Goal: Transaction & Acquisition: Book appointment/travel/reservation

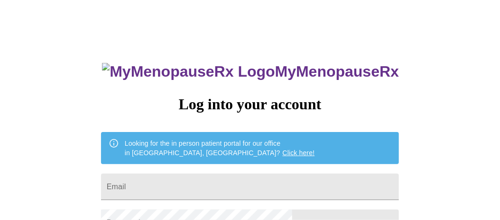
scroll to position [47, 0]
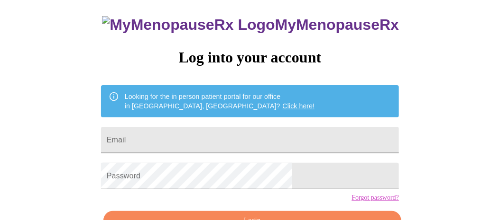
click at [209, 134] on input "Email" at bounding box center [250, 140] width 298 height 27
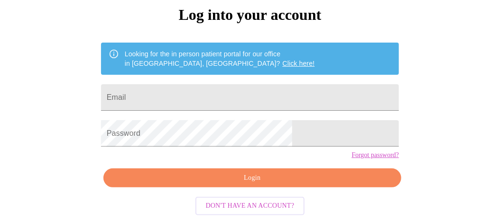
scroll to position [104, 0]
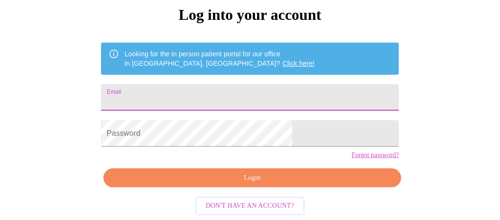
click at [191, 84] on input "Email" at bounding box center [250, 97] width 298 height 27
type input "[EMAIL_ADDRESS][DOMAIN_NAME]"
click at [247, 116] on form "Password" at bounding box center [250, 134] width 298 height 36
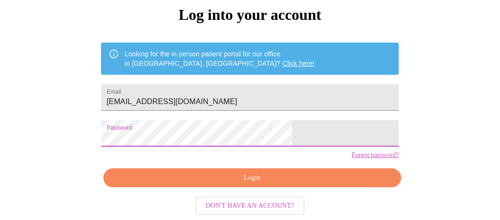
click at [240, 199] on button "Don't have an account?" at bounding box center [250, 206] width 110 height 18
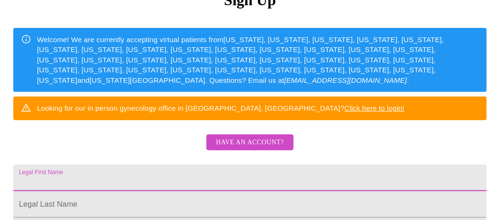
type input "[EMAIL_ADDRESS][DOMAIN_NAME]"
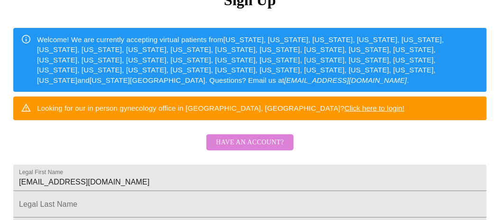
click at [263, 149] on span "Have an account?" at bounding box center [250, 143] width 68 height 12
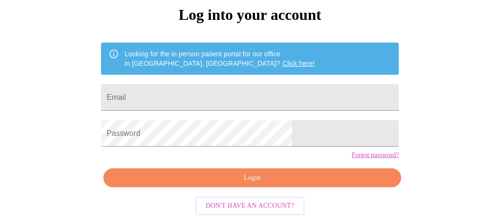
scroll to position [57, 0]
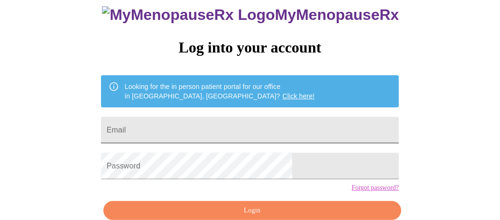
click at [171, 120] on input "Email" at bounding box center [250, 130] width 298 height 27
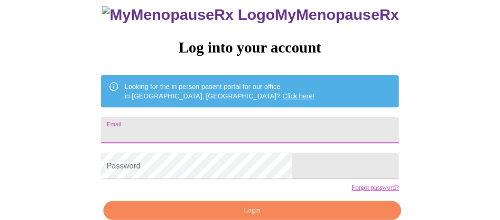
type input "[EMAIL_ADDRESS][DOMAIN_NAME]"
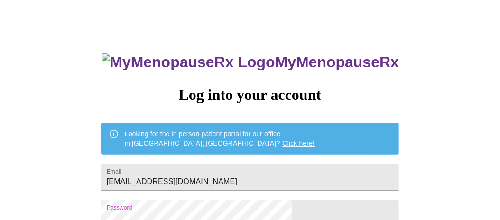
scroll to position [104, 0]
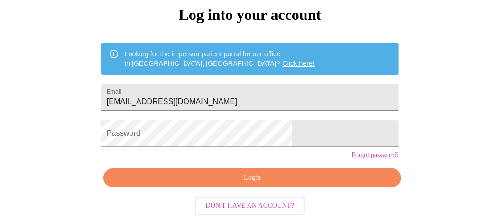
click at [351, 153] on link "Forgot password?" at bounding box center [374, 156] width 47 height 8
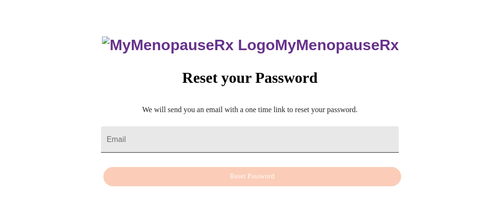
click at [224, 127] on input "Email" at bounding box center [250, 140] width 298 height 27
click at [225, 127] on input "Email" at bounding box center [250, 140] width 298 height 27
type input "cmg551@comcast.net"
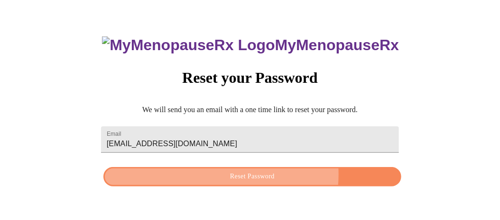
click at [237, 175] on span "Reset Password" at bounding box center [252, 177] width 276 height 12
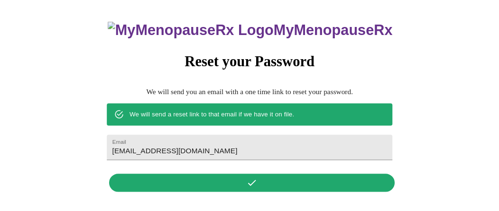
scroll to position [0, 0]
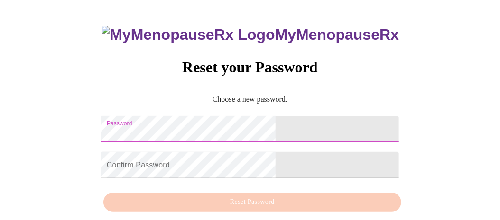
scroll to position [9, 0]
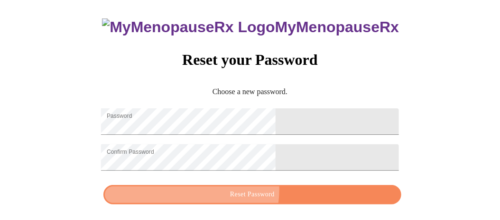
click at [245, 195] on span "Reset Password" at bounding box center [252, 195] width 276 height 12
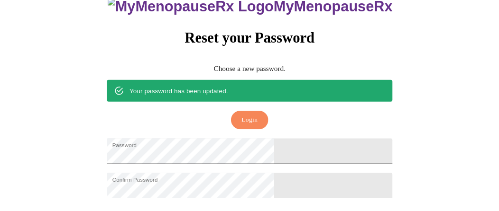
scroll to position [29, 0]
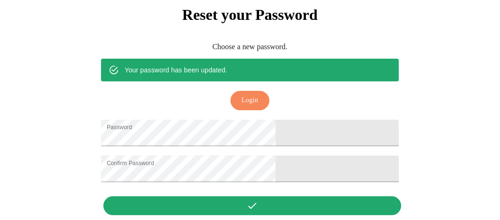
click at [262, 202] on div "MyMenopauseRx Reset your Password Choose a new password. Your password has been…" at bounding box center [249, 89] width 317 height 262
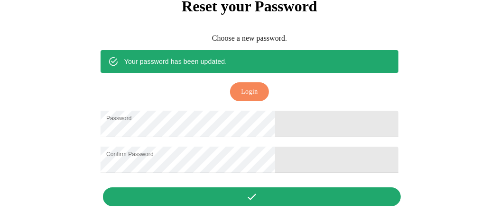
scroll to position [34, 0]
click at [252, 86] on span "Login" at bounding box center [249, 92] width 17 height 12
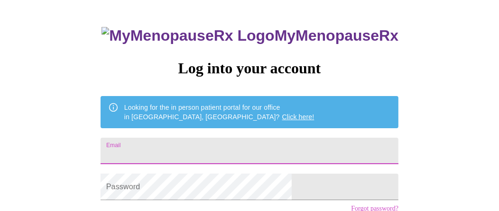
click at [173, 144] on input "Email" at bounding box center [249, 151] width 298 height 27
type input "[EMAIL_ADDRESS][DOMAIN_NAME]"
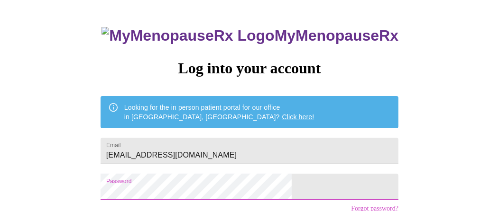
scroll to position [112, 0]
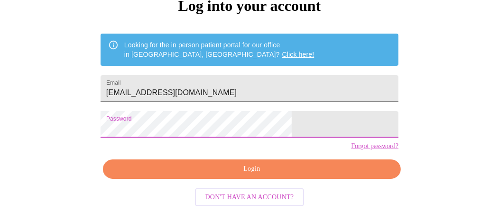
click at [268, 165] on span "Login" at bounding box center [252, 170] width 276 height 12
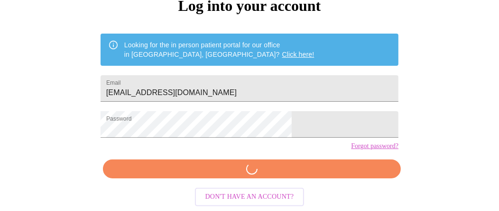
scroll to position [111, 0]
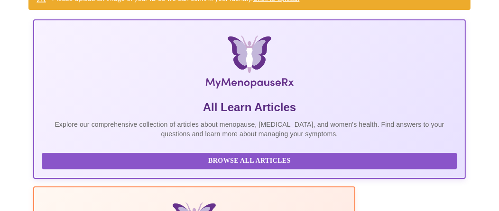
scroll to position [156, 0]
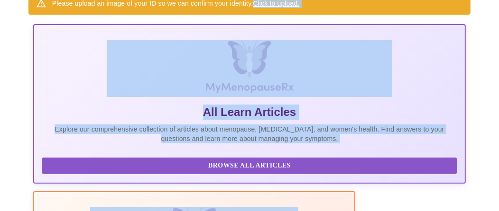
drag, startPoint x: 253, startPoint y: 1, endPoint x: 338, endPoint y: 16, distance: 87.0
click at [330, 10] on div "Please upload an image of your ID so we can confirm your identity. Click to upl…" at bounding box center [249, 3] width 442 height 23
click at [332, 6] on div "Please upload an image of your ID so we can confirm your identity. Click to upl…" at bounding box center [249, 3] width 442 height 23
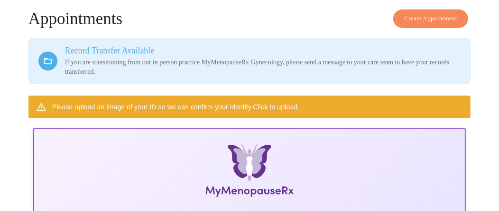
scroll to position [147, 0]
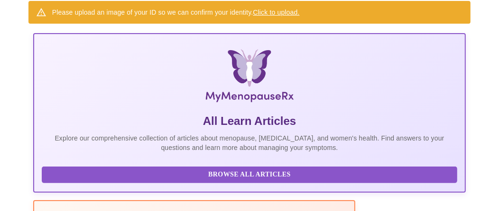
click at [115, 176] on span "Browse All Articles" at bounding box center [249, 175] width 396 height 12
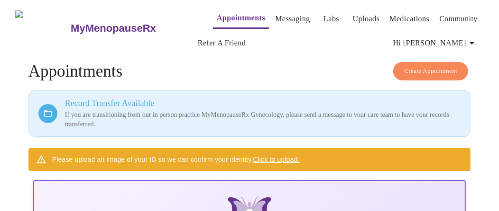
click at [271, 156] on link "Click to upload." at bounding box center [276, 160] width 46 height 8
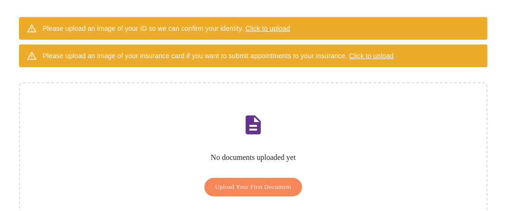
scroll to position [119, 0]
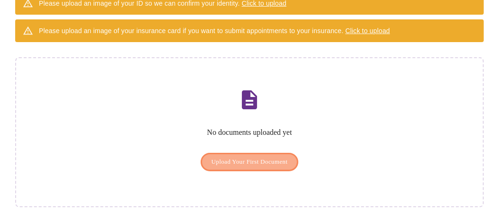
click at [267, 157] on span "Upload Your First Document" at bounding box center [249, 162] width 76 height 11
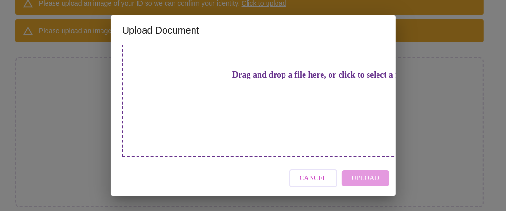
scroll to position [47, 0]
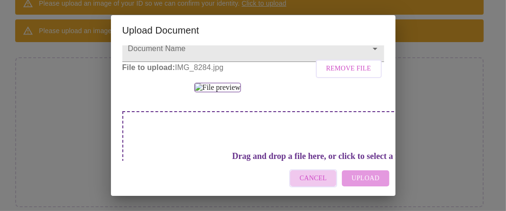
click at [318, 177] on span "Cancel" at bounding box center [313, 179] width 27 height 12
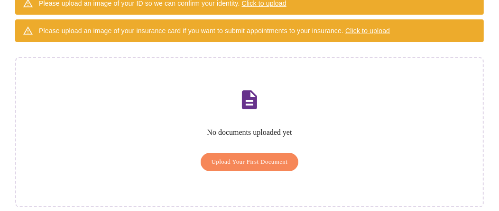
click at [246, 153] on button "Upload Your First Document" at bounding box center [250, 162] width 98 height 18
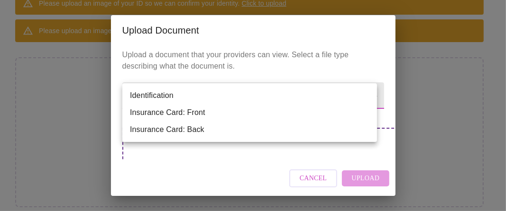
click at [366, 94] on body "MyMenopauseRx Appointments Messaging Labs Uploads Medications Community Refer a…" at bounding box center [253, 53] width 498 height 338
click at [173, 90] on li "Identification" at bounding box center [249, 95] width 255 height 17
type input "Identification"
click at [173, 90] on li "Identification" at bounding box center [249, 95] width 255 height 17
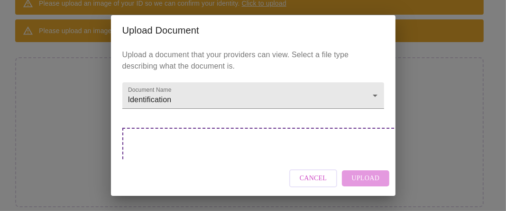
click at [343, 144] on div "Drag and drop a file here, or click to select a file" at bounding box center [319, 192] width 394 height 128
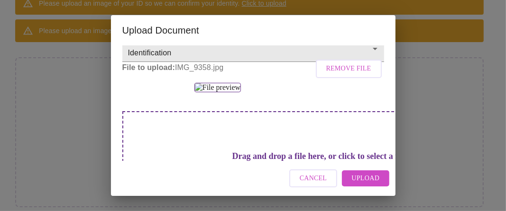
scroll to position [142, 0]
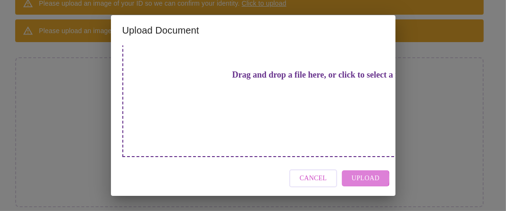
click at [362, 179] on span "Upload" at bounding box center [365, 179] width 28 height 12
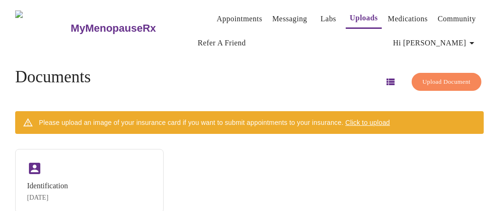
scroll to position [19, 0]
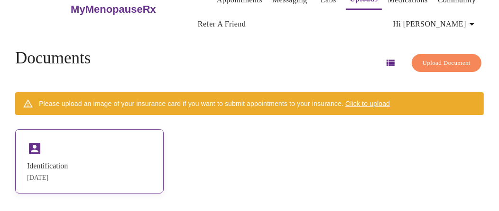
click at [45, 162] on div "Identification" at bounding box center [47, 166] width 41 height 9
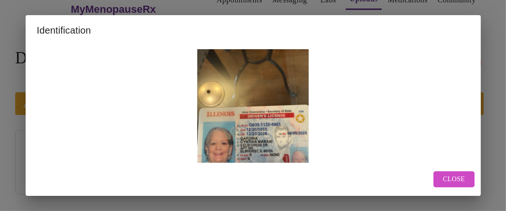
click at [274, 128] on img at bounding box center [253, 123] width 432 height 148
click at [466, 183] on button "Close" at bounding box center [453, 180] width 41 height 17
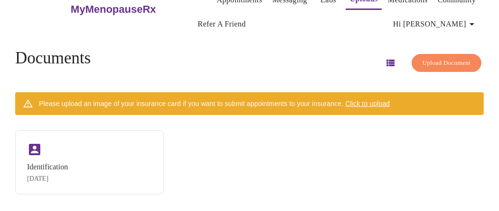
scroll to position [0, 0]
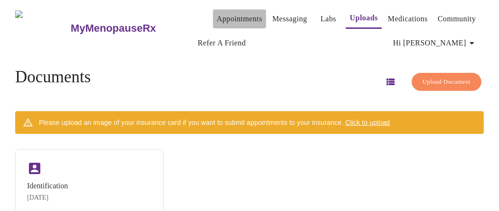
click at [217, 16] on link "Appointments" at bounding box center [240, 18] width 46 height 13
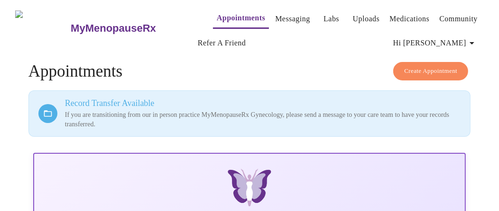
click at [222, 15] on link "Appointments" at bounding box center [241, 17] width 48 height 13
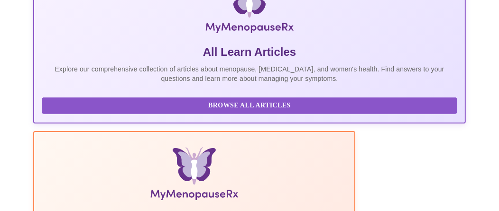
scroll to position [215, 0]
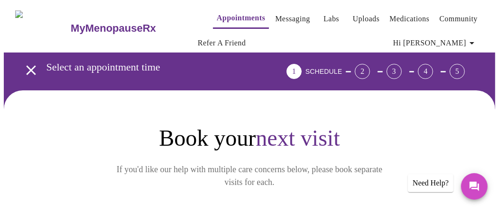
scroll to position [47, 0]
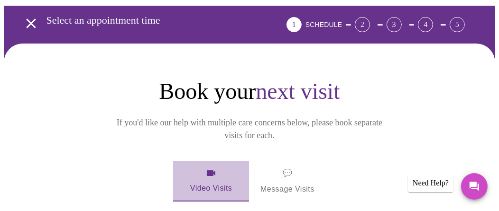
click at [219, 168] on span "Video Visits" at bounding box center [210, 181] width 53 height 27
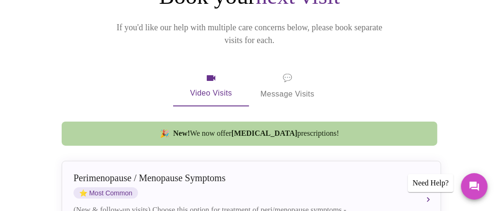
scroll to position [189, 0]
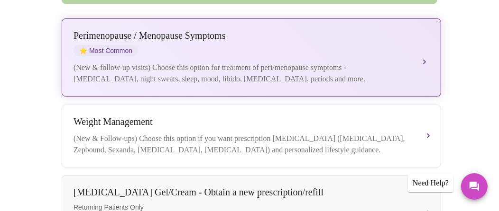
click at [227, 66] on div "(New & follow-up visits) Choose this option for treatment of peri/menopause sym…" at bounding box center [241, 73] width 337 height 23
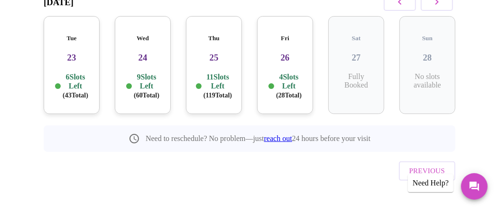
click at [148, 73] on p "9 Slots Left ( 60 Total)" at bounding box center [147, 86] width 26 height 27
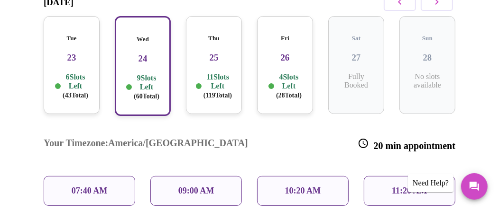
scroll to position [268, 0]
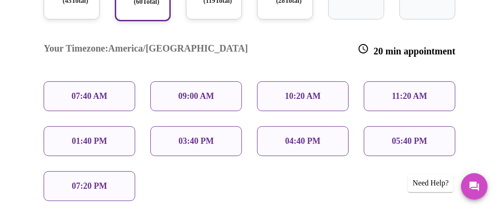
click at [198, 91] on p "09:00 AM" at bounding box center [196, 96] width 36 height 10
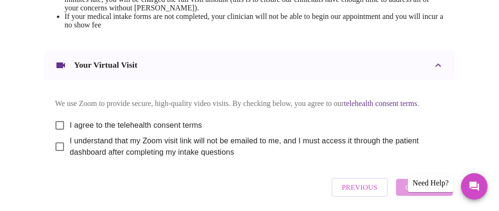
scroll to position [521, 0]
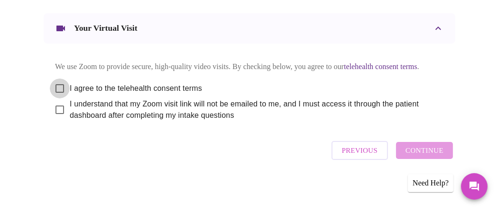
click at [59, 99] on input "I agree to the telehealth consent terms" at bounding box center [60, 89] width 20 height 20
checkbox input "true"
click at [56, 120] on input "I understand that my Zoom visit link will not be emailed to me, and I must acce…" at bounding box center [60, 110] width 20 height 20
checkbox input "true"
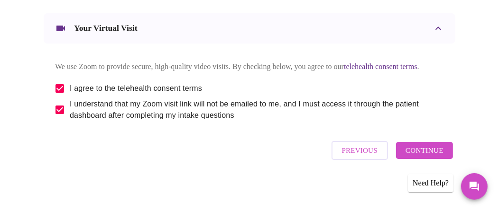
click at [433, 157] on span "Continue" at bounding box center [424, 151] width 38 height 12
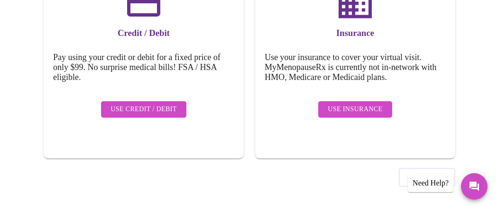
scroll to position [157, 0]
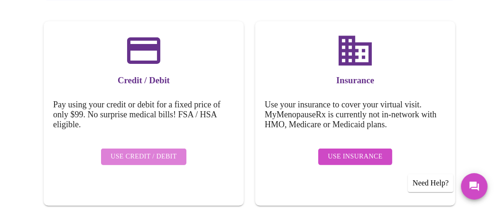
click at [158, 151] on span "Use Credit / Debit" at bounding box center [143, 157] width 66 height 12
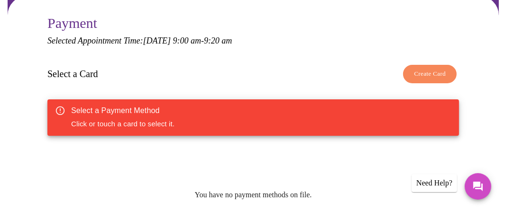
scroll to position [189, 0]
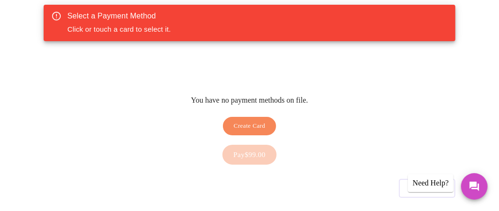
click at [255, 121] on span "Create Card" at bounding box center [250, 126] width 32 height 11
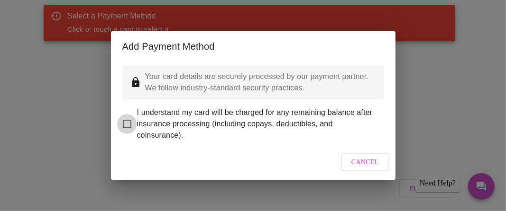
click at [119, 119] on input "I understand my card will be charged for any remaining balance after insurance …" at bounding box center [127, 124] width 20 height 20
checkbox input "true"
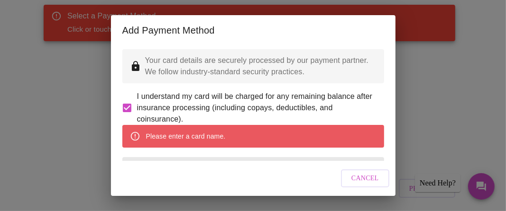
click at [215, 145] on div "Please enter a card name." at bounding box center [186, 136] width 80 height 17
click at [160, 145] on div "Please enter a card name." at bounding box center [186, 136] width 80 height 17
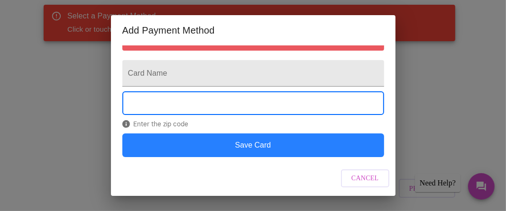
click at [337, 148] on button "Save Card" at bounding box center [253, 146] width 262 height 24
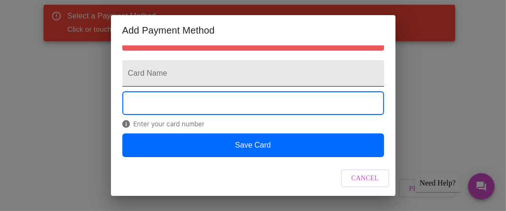
click at [165, 60] on input "Card Name" at bounding box center [253, 73] width 262 height 27
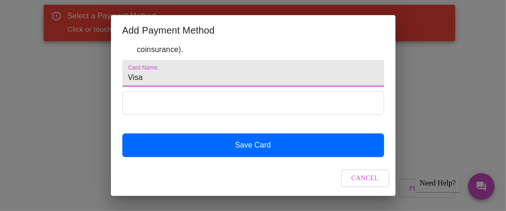
scroll to position [93, 0]
type input "Visa"
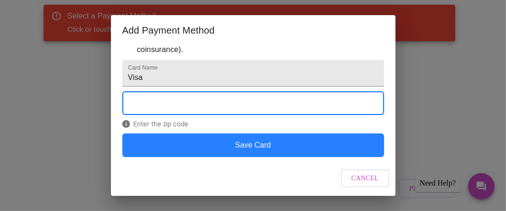
click at [326, 140] on button "Save Card" at bounding box center [253, 146] width 262 height 24
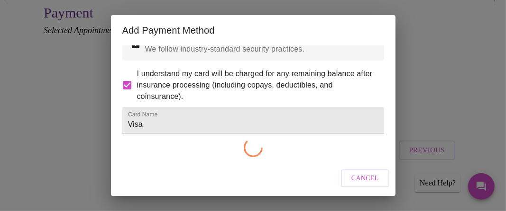
scroll to position [45, 0]
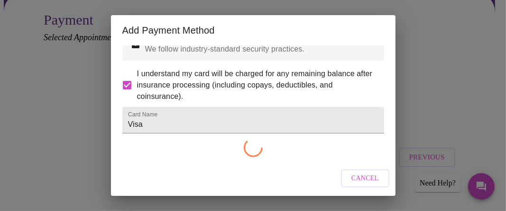
checkbox input "false"
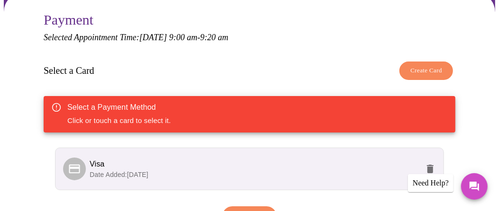
scroll to position [189, 0]
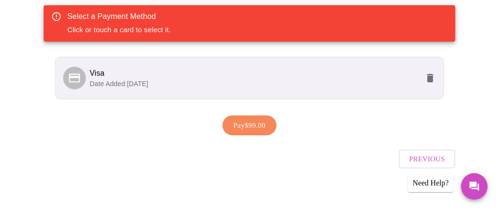
click at [249, 119] on span "Pay $99.00" at bounding box center [249, 125] width 32 height 12
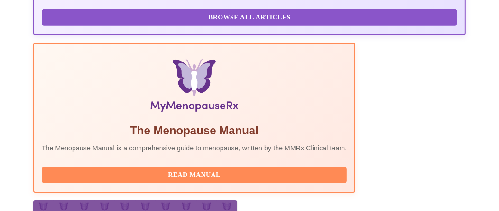
scroll to position [376, 0]
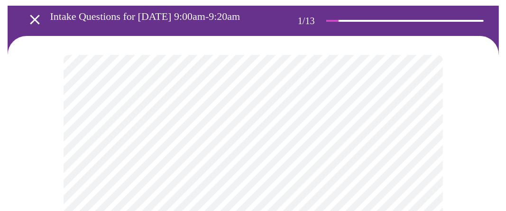
scroll to position [94, 0]
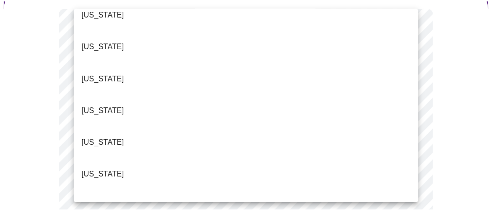
scroll to position [189, 0]
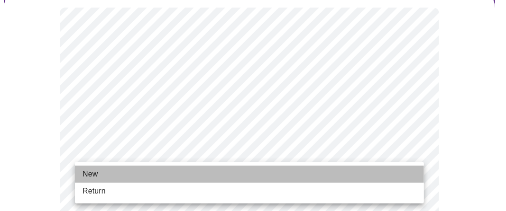
click at [98, 176] on li "New" at bounding box center [249, 174] width 349 height 17
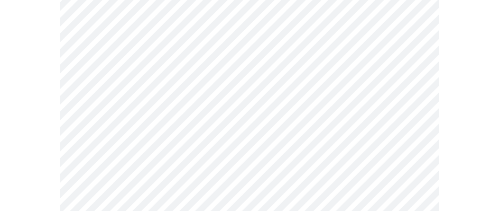
scroll to position [616, 0]
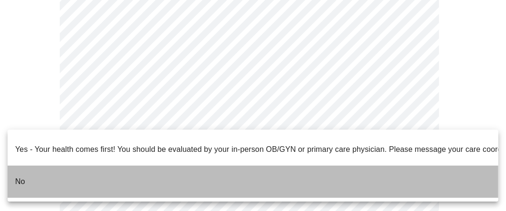
click at [36, 166] on li "No" at bounding box center [253, 182] width 491 height 32
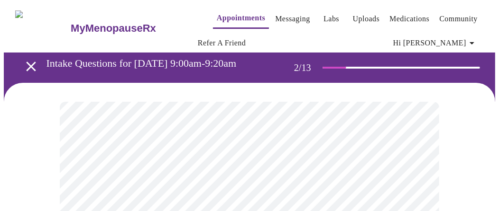
scroll to position [94, 0]
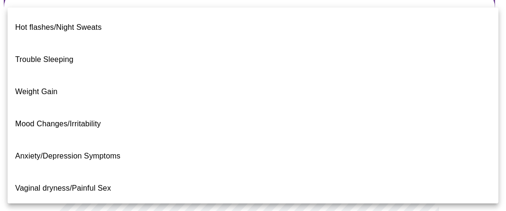
click at [389, 102] on body "MyMenopauseRx Appointments Messaging Labs Uploads Medications Community Refer a…" at bounding box center [253, 200] width 498 height 582
click at [66, 54] on span "Trouble Sleeping" at bounding box center [44, 59] width 58 height 27
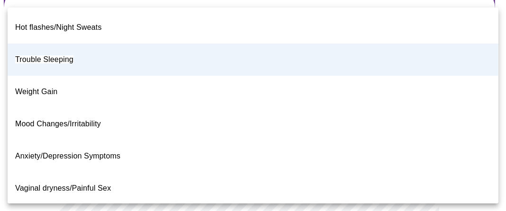
click at [151, 118] on body "MyMenopauseRx Appointments Messaging Labs Uploads Medications Community Refer a…" at bounding box center [253, 197] width 498 height 576
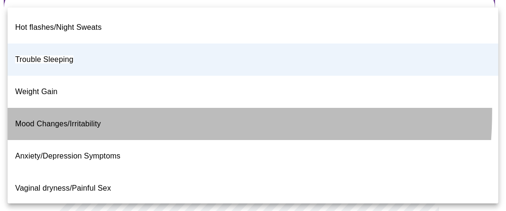
click at [80, 119] on p "Mood Changes/Irritability" at bounding box center [58, 124] width 86 height 11
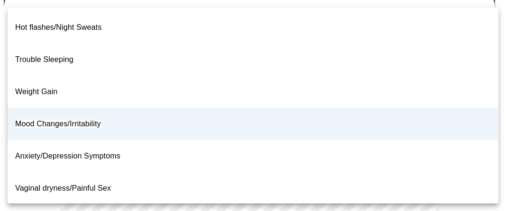
click at [170, 120] on body "MyMenopauseRx Appointments Messaging Labs Uploads Medications Community Refer a…" at bounding box center [253, 197] width 498 height 576
click at [59, 76] on li "Weight Gain" at bounding box center [253, 92] width 491 height 32
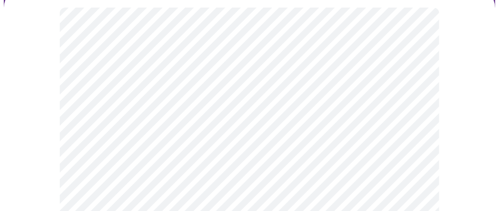
click at [414, 115] on body "MyMenopauseRx Appointments Messaging Labs Uploads Medications Community Refer a…" at bounding box center [249, 197] width 491 height 576
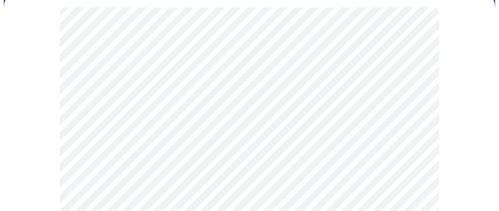
click at [85, 126] on body "MyMenopauseRx Appointments Messaging Labs Uploads Medications Community Refer a…" at bounding box center [249, 197] width 491 height 576
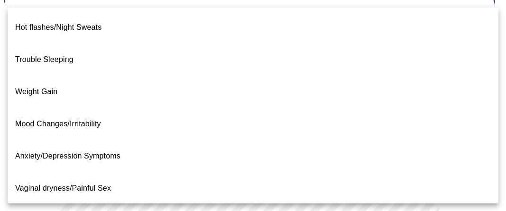
click at [48, 79] on span "Weight Gain" at bounding box center [36, 92] width 42 height 27
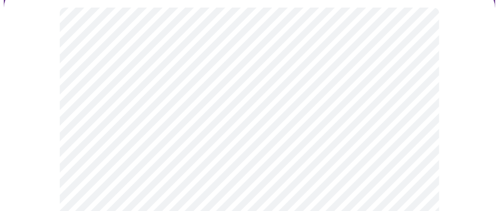
scroll to position [189, 0]
click at [220, 118] on body "MyMenopauseRx Appointments Messaging Labs Uploads Medications Community Refer a…" at bounding box center [249, 103] width 491 height 576
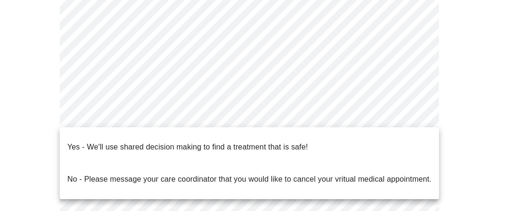
click at [215, 142] on p "Yes - We'll use shared decision making to find a treatment that is safe!" at bounding box center [187, 147] width 240 height 11
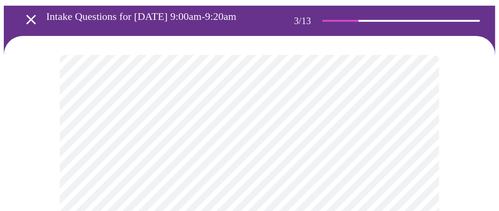
scroll to position [94, 0]
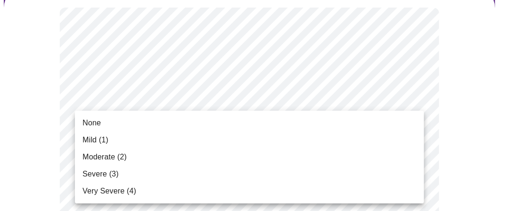
click at [102, 139] on span "Mild (1)" at bounding box center [95, 140] width 26 height 11
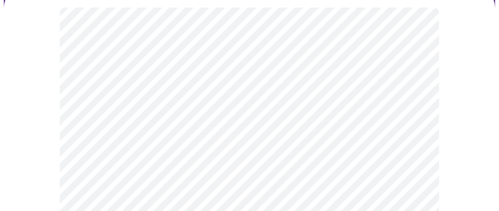
scroll to position [142, 0]
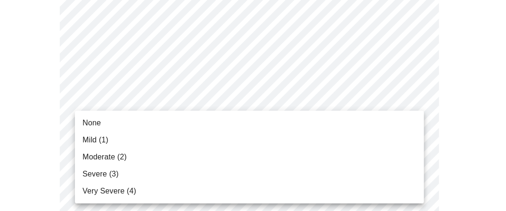
click at [101, 157] on span "Moderate (2)" at bounding box center [104, 157] width 44 height 11
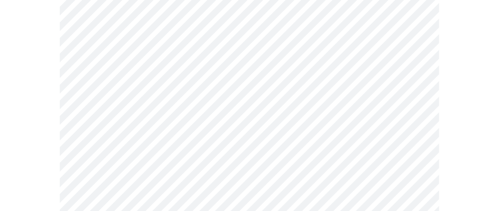
scroll to position [189, 0]
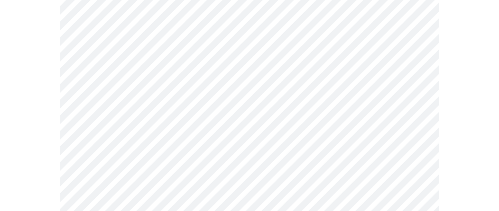
scroll to position [284, 0]
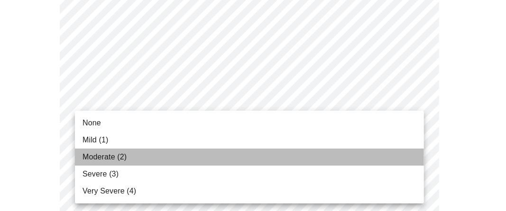
click at [125, 162] on span "Moderate (2)" at bounding box center [104, 157] width 44 height 11
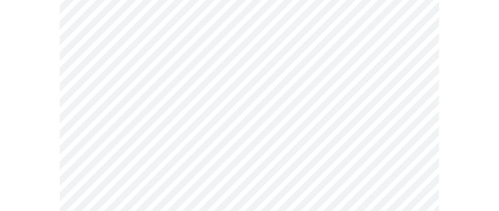
scroll to position [332, 0]
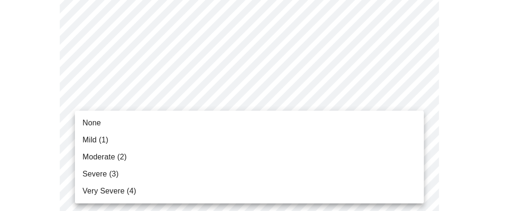
click at [115, 145] on li "Mild (1)" at bounding box center [249, 140] width 349 height 17
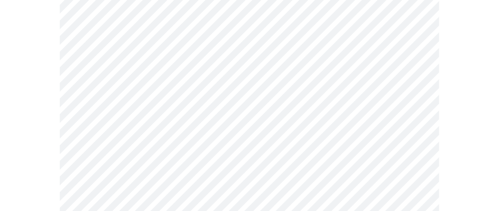
scroll to position [426, 0]
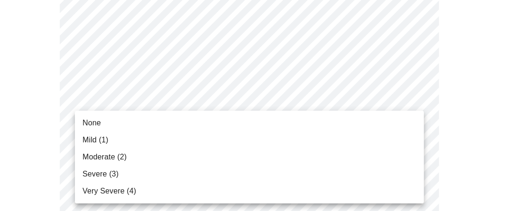
click at [209, 138] on body "MyMenopauseRx Appointments Messaging Labs Uploads Medications Community Refer a…" at bounding box center [253, 181] width 498 height 1207
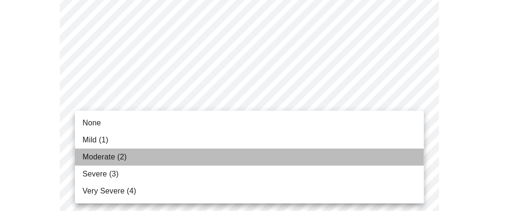
click at [122, 153] on span "Moderate (2)" at bounding box center [104, 157] width 44 height 11
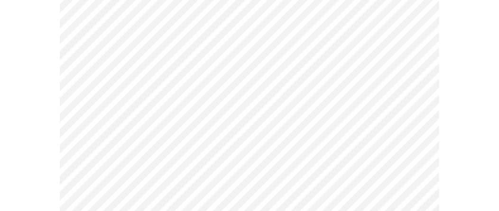
scroll to position [521, 0]
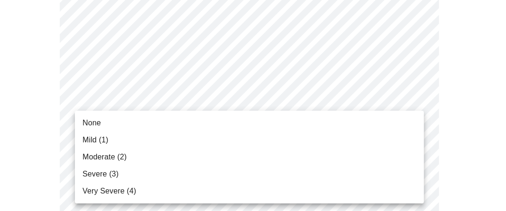
click at [207, 115] on body "MyMenopauseRx Appointments Messaging Labs Uploads Medications Community Refer a…" at bounding box center [253, 79] width 498 height 1194
click at [116, 155] on span "Moderate (2)" at bounding box center [104, 157] width 44 height 11
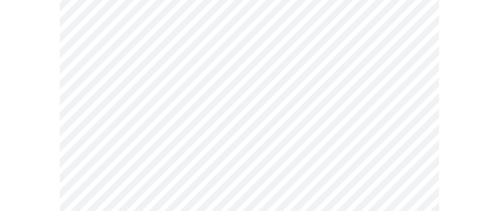
scroll to position [569, 0]
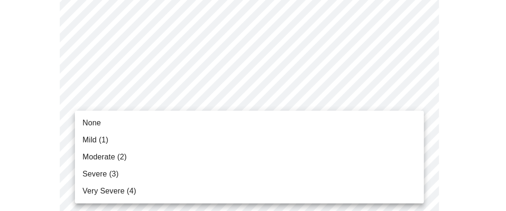
click at [190, 142] on body "MyMenopauseRx Appointments Messaging Labs Uploads Medications Community Refer a…" at bounding box center [253, 25] width 498 height 1181
click at [125, 155] on span "Moderate (2)" at bounding box center [104, 157] width 44 height 11
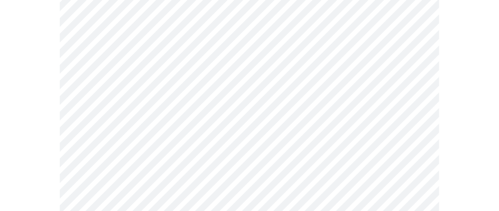
scroll to position [616, 0]
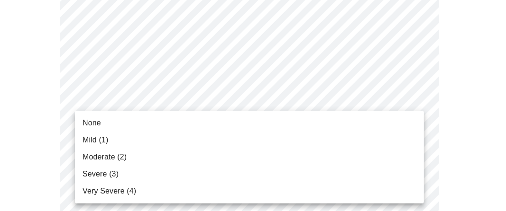
click at [91, 123] on span "None" at bounding box center [91, 123] width 18 height 11
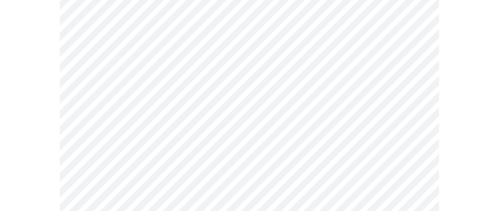
scroll to position [711, 0]
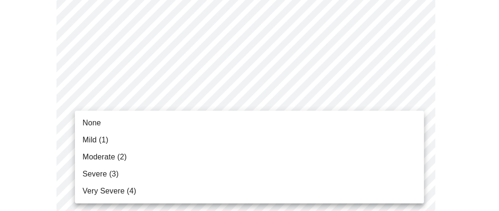
click at [195, 154] on ul "None Mild (1) Moderate (2) Severe (3) Very Severe (4)" at bounding box center [249, 157] width 349 height 93
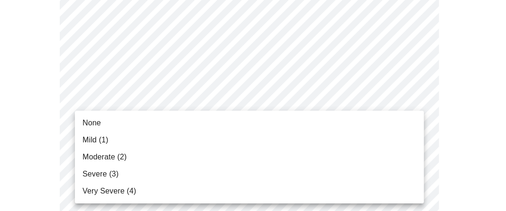
click at [108, 124] on li "None" at bounding box center [249, 123] width 349 height 17
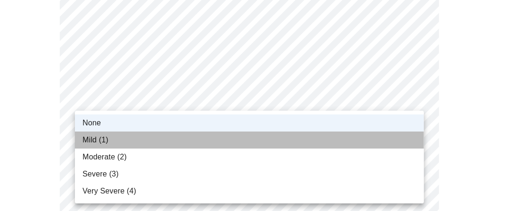
click at [110, 143] on li "Mild (1)" at bounding box center [249, 140] width 349 height 17
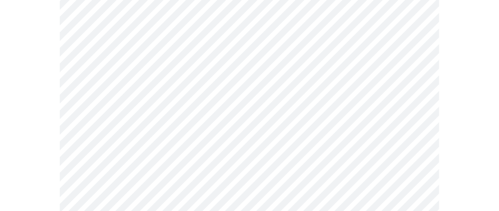
scroll to position [758, 0]
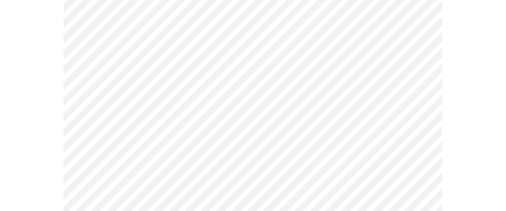
click at [128, 109] on body "MyMenopauseRx Appointments Messaging Labs Uploads Medications Community Refer a…" at bounding box center [253, 3] width 498 height 947
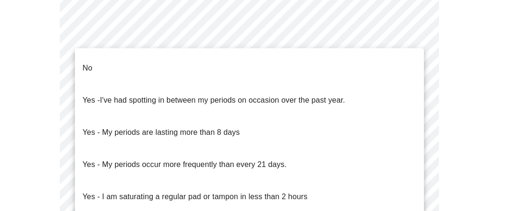
click at [115, 65] on li "No" at bounding box center [249, 68] width 349 height 32
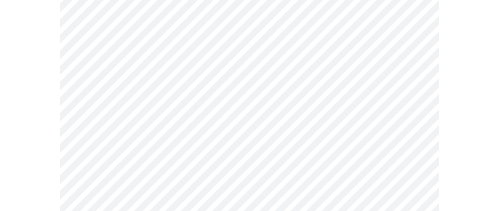
scroll to position [521, 0]
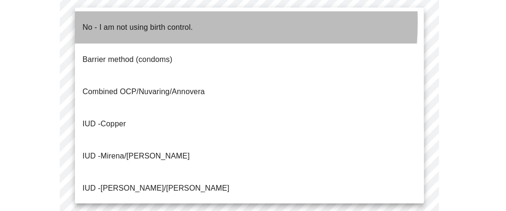
click at [119, 22] on p "No - I am not using birth control." at bounding box center [137, 27] width 110 height 11
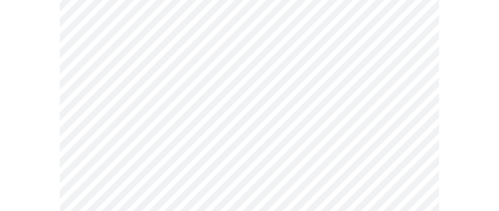
scroll to position [616, 0]
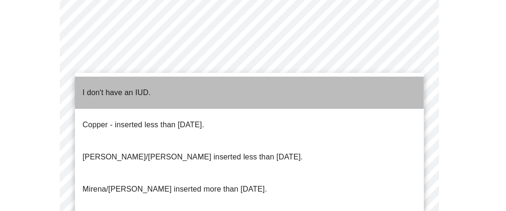
click at [98, 87] on p "I don't have an IUD." at bounding box center [116, 92] width 68 height 11
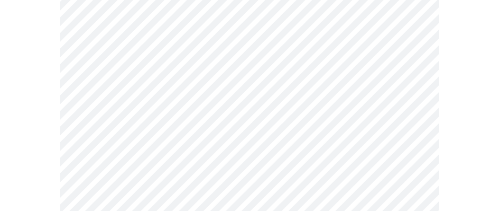
scroll to position [664, 0]
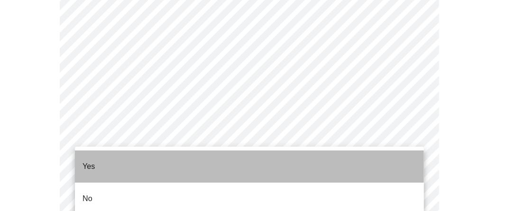
click at [117, 158] on li "Yes" at bounding box center [249, 167] width 349 height 32
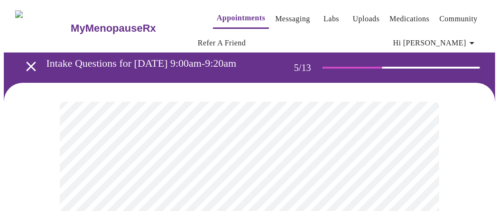
scroll to position [94, 0]
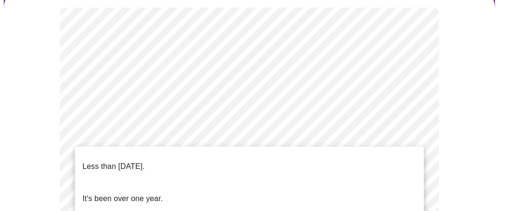
drag, startPoint x: 202, startPoint y: 148, endPoint x: 109, endPoint y: 161, distance: 93.8
click at [109, 161] on p "Less than [DATE]." at bounding box center [113, 166] width 62 height 11
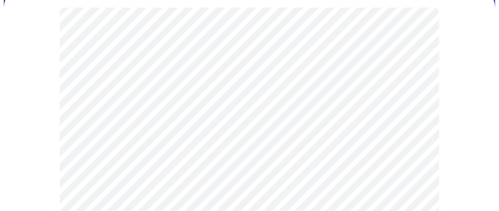
scroll to position [189, 0]
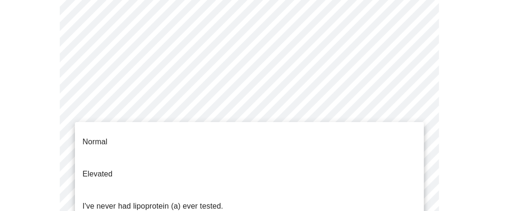
click at [105, 147] on body "MyMenopauseRx Appointments Messaging Labs Uploads Medications Community Refer a…" at bounding box center [253, 202] width 498 height 775
click at [106, 139] on p "Normal" at bounding box center [94, 142] width 25 height 11
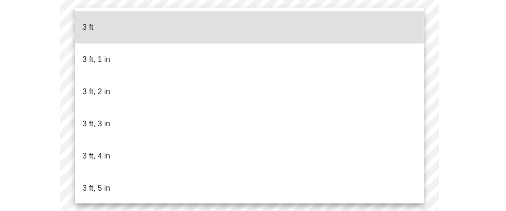
click at [111, 103] on body "MyMenopauseRx Appointments Messaging Labs Uploads Medications Community Refer a…" at bounding box center [253, 74] width 498 height 519
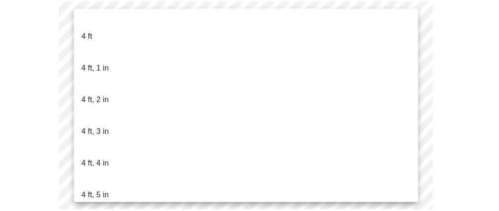
scroll to position [521, 0]
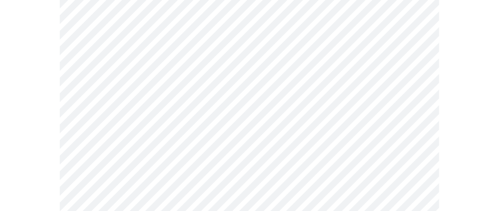
scroll to position [2512, 0]
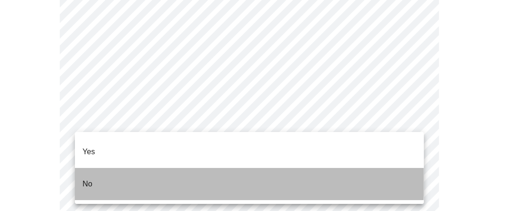
click at [104, 168] on li "No" at bounding box center [249, 184] width 349 height 32
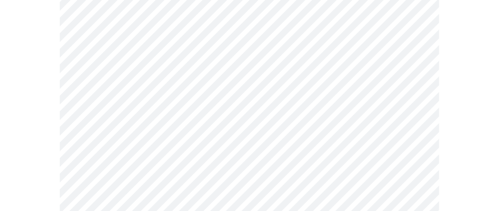
scroll to position [664, 0]
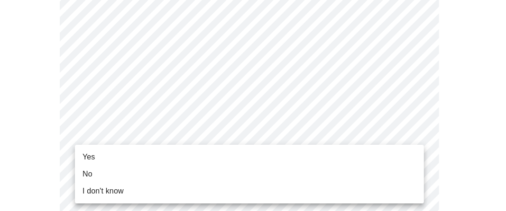
click at [134, 154] on li "Yes" at bounding box center [249, 157] width 349 height 17
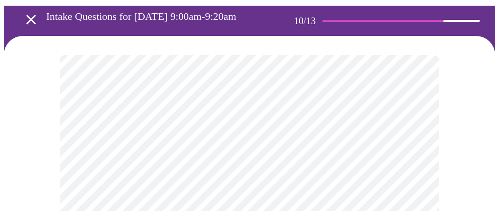
scroll to position [142, 0]
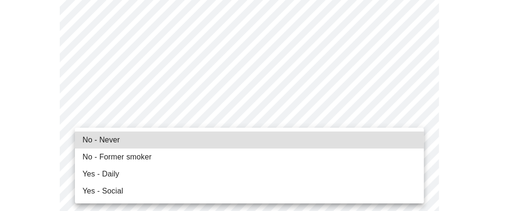
click at [119, 155] on span "No - Former smoker" at bounding box center [116, 157] width 69 height 11
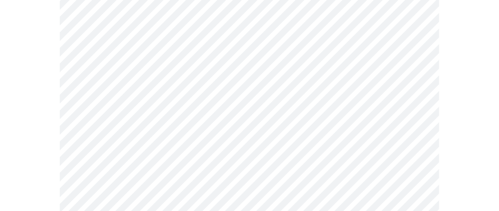
scroll to position [805, 0]
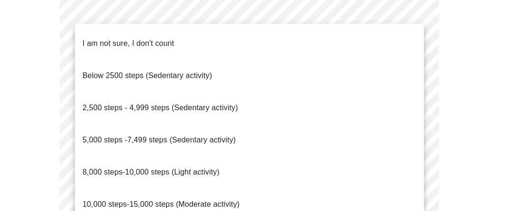
click at [112, 158] on div "I am not sure, I don't count Below 2500 steps (Sedentary activity) 2,500 steps …" at bounding box center [253, 105] width 506 height 211
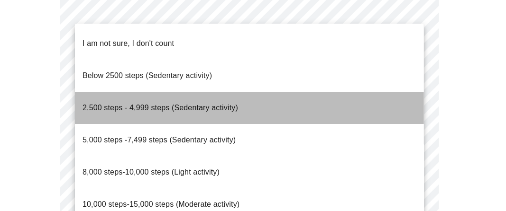
click at [124, 104] on span "2,500 steps - 4,999 steps (Sedentary activity)" at bounding box center [159, 108] width 155 height 8
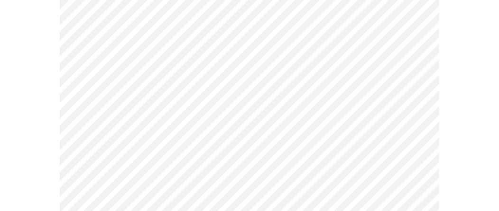
scroll to position [900, 0]
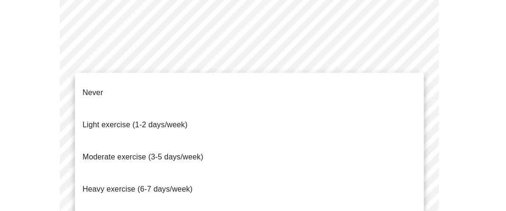
click at [117, 120] on span "Light exercise (1-2 days/week)" at bounding box center [134, 125] width 105 height 27
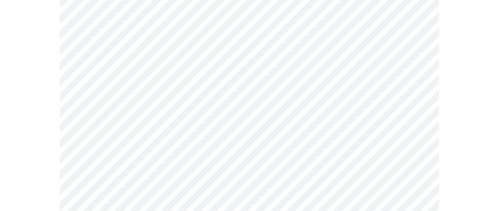
scroll to position [948, 0]
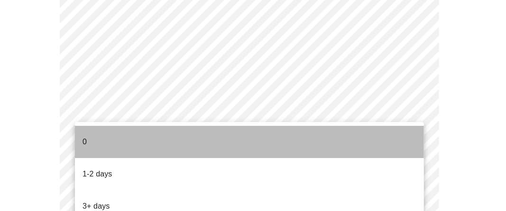
click at [86, 137] on p "0" at bounding box center [84, 142] width 4 height 11
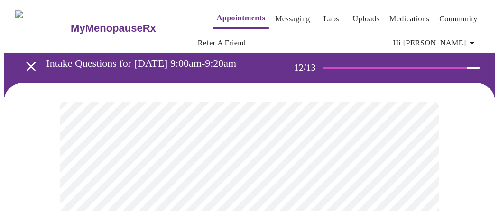
scroll to position [47, 0]
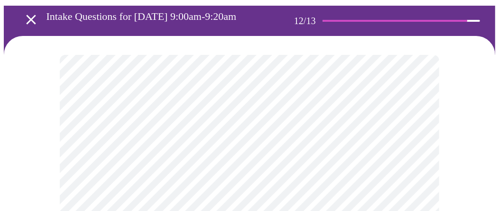
click at [254, 161] on body "MyMenopauseRx Appointments Messaging Labs Uploads Medications Community Refer a…" at bounding box center [249, 121] width 491 height 328
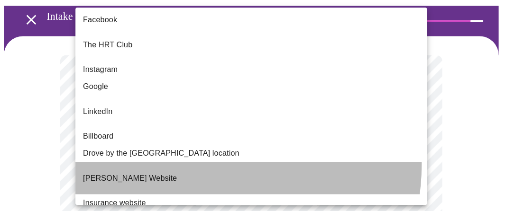
click at [254, 161] on li "[PERSON_NAME] Website" at bounding box center [249, 177] width 349 height 32
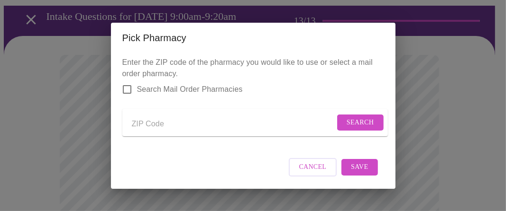
click at [184, 119] on input "Send a message to your care team" at bounding box center [233, 124] width 203 height 15
type input "60181"
click at [347, 119] on span "Search" at bounding box center [360, 123] width 27 height 12
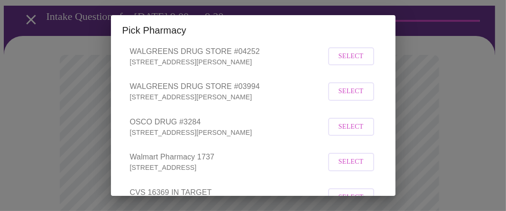
scroll to position [95, 0]
click at [338, 97] on span "Select" at bounding box center [350, 91] width 25 height 12
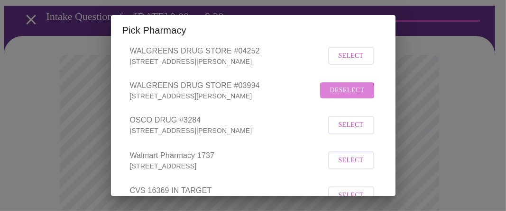
click at [335, 97] on span "Deselect" at bounding box center [346, 91] width 35 height 12
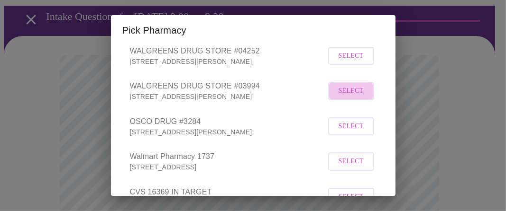
click at [338, 97] on span "Select" at bounding box center [350, 91] width 25 height 12
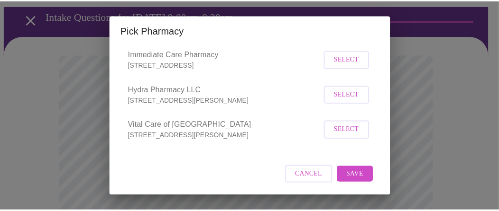
scroll to position [382, 0]
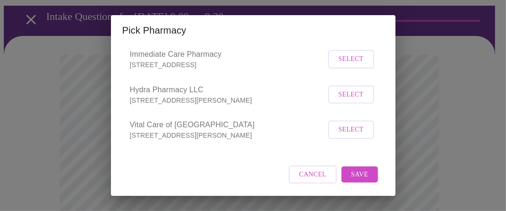
click at [351, 173] on span "Save" at bounding box center [359, 175] width 17 height 12
click at [351, 173] on div "Cancel Save" at bounding box center [253, 175] width 262 height 36
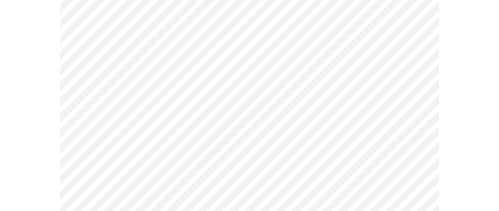
scroll to position [189, 0]
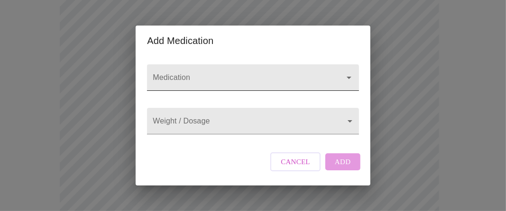
click at [189, 73] on input "Medication" at bounding box center [239, 82] width 177 height 18
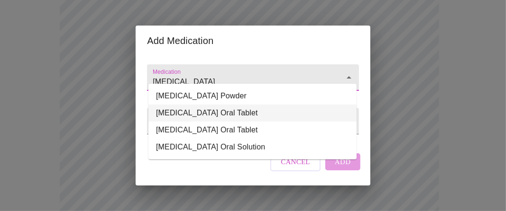
click at [202, 111] on li "[MEDICAL_DATA] Oral Tablet" at bounding box center [252, 113] width 208 height 17
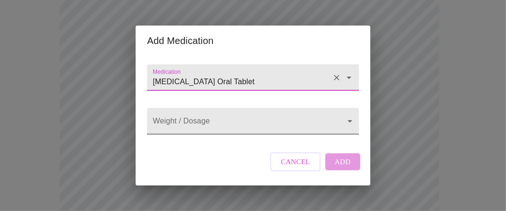
type input "[MEDICAL_DATA] Oral Tablet"
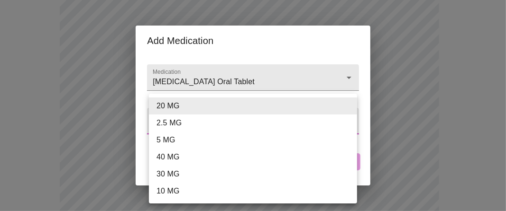
click at [189, 120] on body "MyMenopauseRx Appointments Messaging Labs Uploads Medications Community Refer a…" at bounding box center [253, 177] width 498 height 725
click at [174, 155] on li "40 MG" at bounding box center [253, 157] width 208 height 17
type input "40 MG"
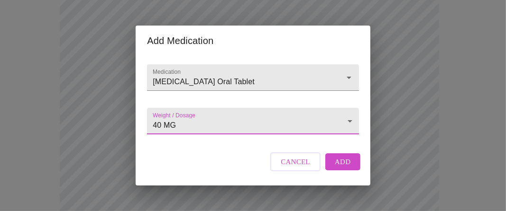
click at [339, 168] on span "Add" at bounding box center [343, 162] width 16 height 12
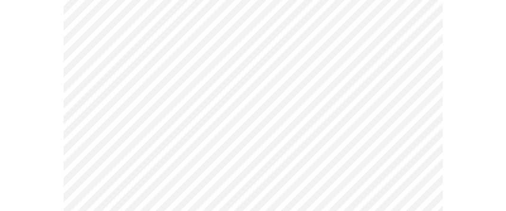
scroll to position [142, 0]
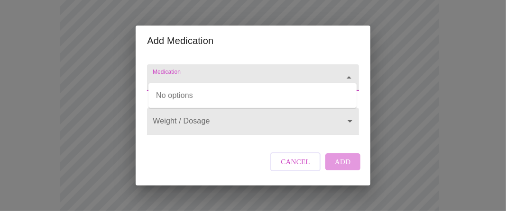
click at [169, 73] on input "Medication" at bounding box center [239, 82] width 177 height 18
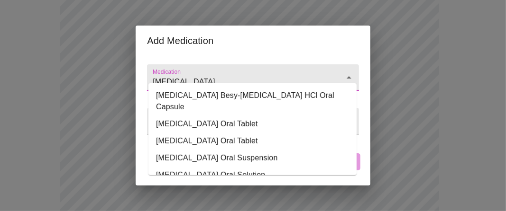
click at [166, 119] on li "[MEDICAL_DATA] Oral Tablet" at bounding box center [252, 124] width 208 height 17
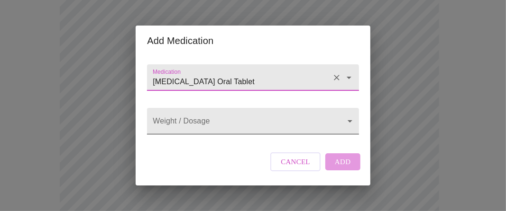
type input "[MEDICAL_DATA] Oral Tablet"
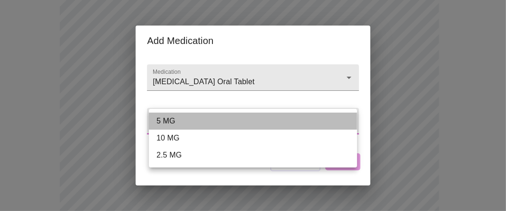
click at [170, 120] on li "5 MG" at bounding box center [253, 121] width 208 height 17
type input "5 MG"
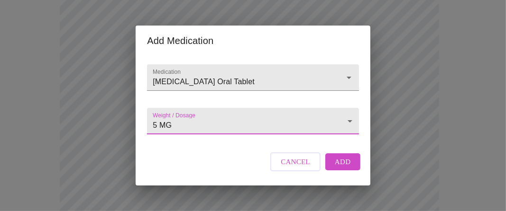
click at [336, 168] on span "Add" at bounding box center [343, 162] width 16 height 12
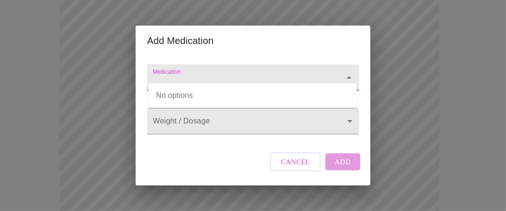
click at [164, 73] on input "Medication" at bounding box center [239, 82] width 177 height 18
type input "leothyroxine"
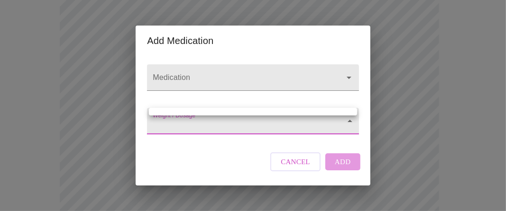
click at [171, 127] on div at bounding box center [253, 105] width 506 height 211
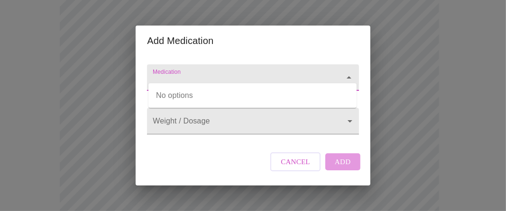
click at [179, 73] on input "Medication" at bounding box center [239, 82] width 177 height 18
type input "Leothyroxine"
drag, startPoint x: 207, startPoint y: 75, endPoint x: 137, endPoint y: 64, distance: 71.5
click at [136, 63] on div "Add Medication Medication [GEOGRAPHIC_DATA] Weight / Dosage ​ Cancel Add" at bounding box center [253, 105] width 506 height 211
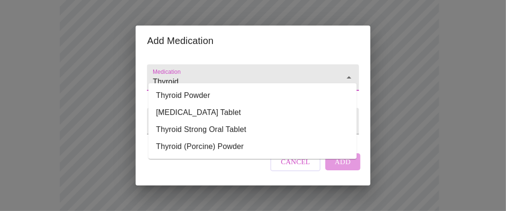
drag, startPoint x: 183, startPoint y: 67, endPoint x: 148, endPoint y: 66, distance: 35.1
click at [148, 66] on div "Medication Thyroid" at bounding box center [252, 78] width 219 height 44
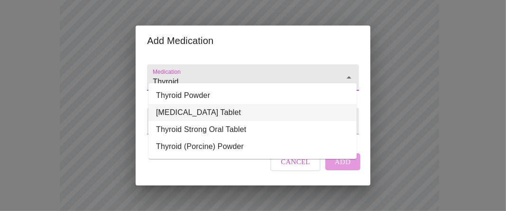
click at [181, 110] on li "[MEDICAL_DATA] Tablet" at bounding box center [252, 112] width 208 height 17
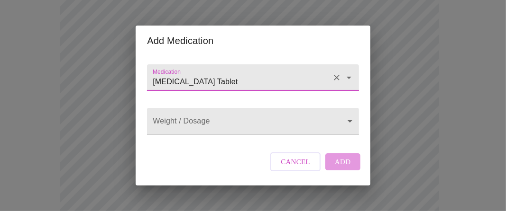
type input "[MEDICAL_DATA] Tablet"
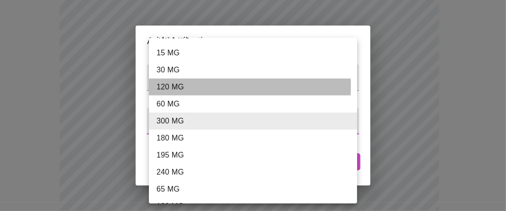
click at [177, 86] on li "120 MG" at bounding box center [256, 87] width 215 height 17
type input "120 MG"
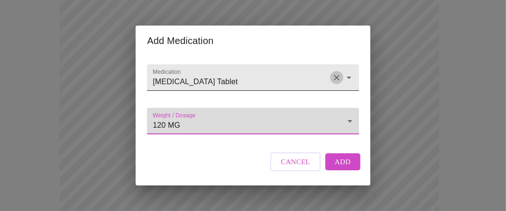
click at [336, 75] on icon "Clear" at bounding box center [337, 78] width 6 height 6
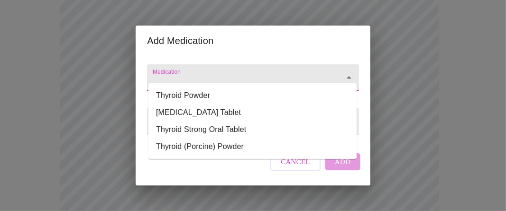
click at [187, 73] on input "Medication" at bounding box center [239, 82] width 177 height 18
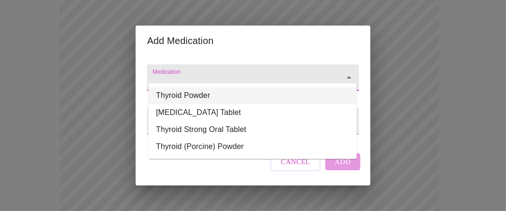
click at [155, 73] on input "Medication" at bounding box center [239, 82] width 177 height 18
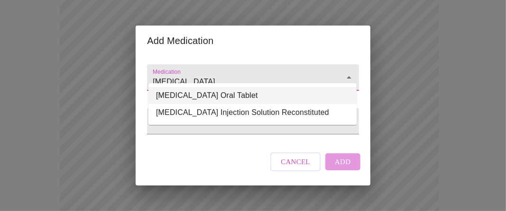
click at [192, 96] on li "[MEDICAL_DATA] Oral Tablet" at bounding box center [252, 95] width 208 height 17
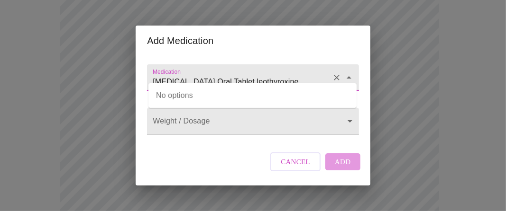
type input "[MEDICAL_DATA] Oral Tablet"
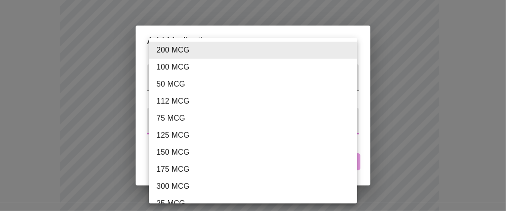
click at [170, 101] on li "112 MCG" at bounding box center [256, 101] width 215 height 17
type input "112 MCG"
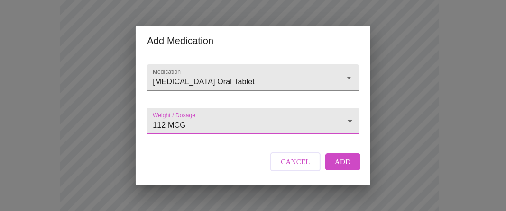
click at [340, 168] on span "Add" at bounding box center [343, 162] width 16 height 12
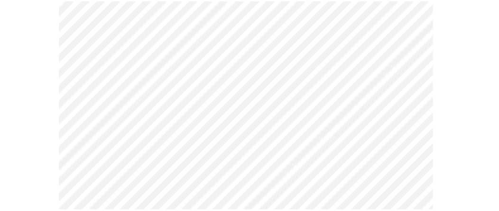
scroll to position [257, 0]
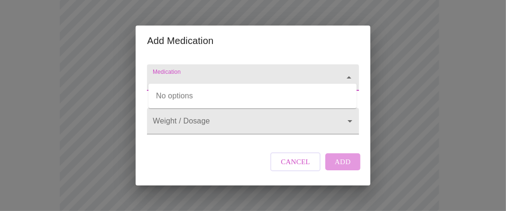
click at [159, 73] on input "Medication" at bounding box center [239, 82] width 177 height 18
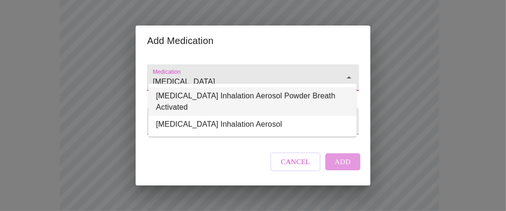
click at [207, 97] on li "[MEDICAL_DATA] Inhalation Aerosol Powder Breath Activated" at bounding box center [252, 102] width 208 height 28
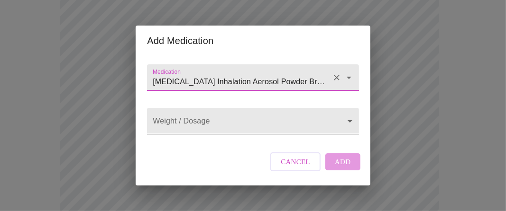
type input "[MEDICAL_DATA] Inhalation Aerosol Powder Breath Activated"
click at [209, 123] on body "MyMenopauseRx Appointments Messaging Labs Uploads Medications Community Refer a…" at bounding box center [253, 153] width 498 height 815
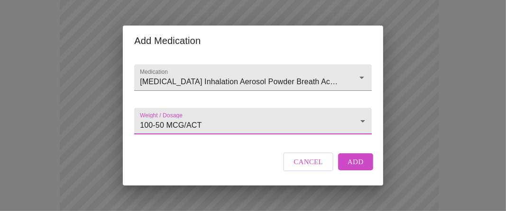
click at [209, 123] on body "MyMenopauseRx Appointments Messaging Labs Uploads Medications Community Refer a…" at bounding box center [253, 153] width 498 height 815
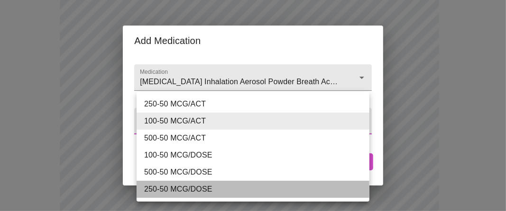
click at [198, 186] on li "250-50 MCG/DOSE" at bounding box center [253, 189] width 233 height 17
type input "250-50 MCG/DOSE"
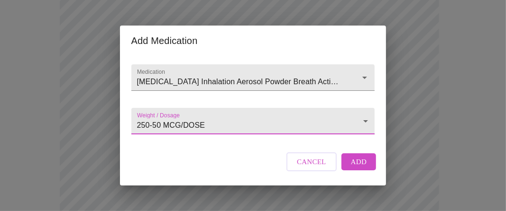
click at [355, 168] on span "Add" at bounding box center [359, 162] width 16 height 12
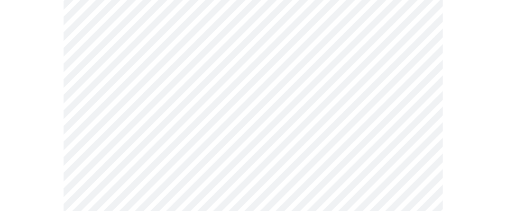
scroll to position [257, 0]
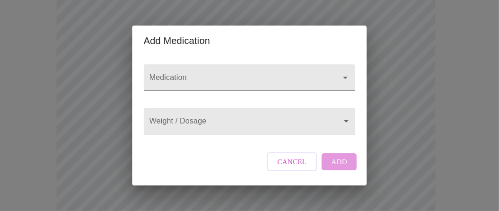
click at [124, 145] on div "Add Medication Medication Weight / Dosage ​ Cancel Add" at bounding box center [249, 105] width 499 height 211
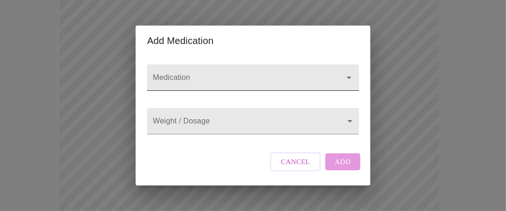
click at [171, 73] on input "Medication" at bounding box center [239, 82] width 177 height 18
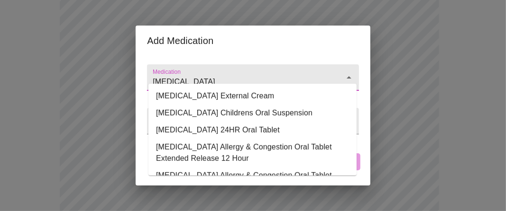
click at [345, 64] on div "[MEDICAL_DATA]" at bounding box center [252, 77] width 211 height 27
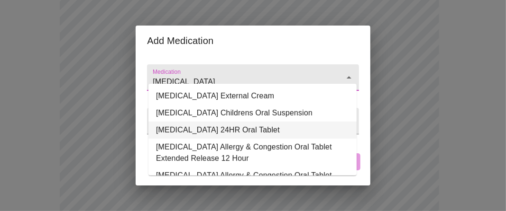
click at [251, 127] on li "[MEDICAL_DATA] 24HR Oral Tablet" at bounding box center [252, 130] width 208 height 17
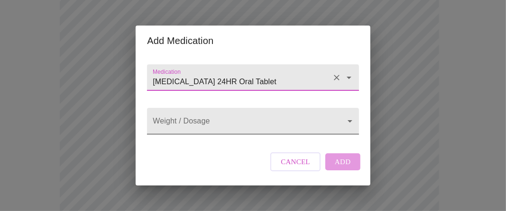
type input "[MEDICAL_DATA] 24HR Oral Tablet"
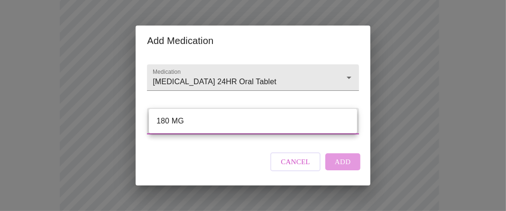
click at [235, 123] on body "MyMenopauseRx Appointments Messaging Labs Uploads Medications Community Refer a…" at bounding box center [253, 177] width 498 height 860
click at [220, 117] on li "180 MG" at bounding box center [253, 121] width 208 height 17
type input "180 MG"
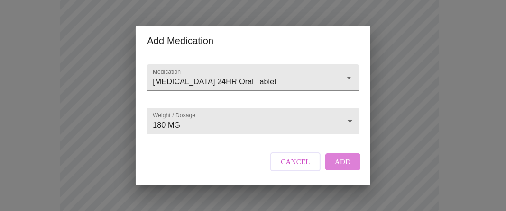
click at [339, 168] on span "Add" at bounding box center [343, 162] width 16 height 12
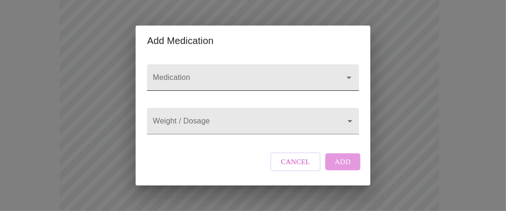
click at [179, 69] on div at bounding box center [252, 77] width 211 height 27
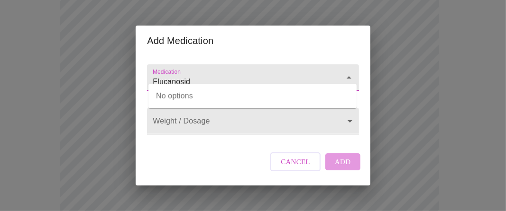
type input "Flucanoside"
click at [347, 76] on icon "Close" at bounding box center [349, 77] width 5 height 2
drag, startPoint x: 198, startPoint y: 71, endPoint x: 153, endPoint y: 65, distance: 45.0
click at [153, 73] on input "Flucanoside" at bounding box center [239, 82] width 177 height 18
type input "[MEDICAL_DATA]"
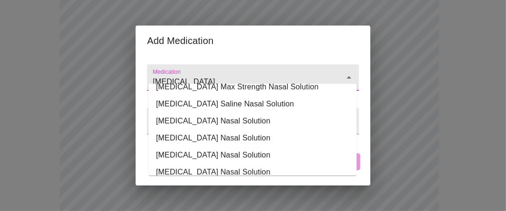
scroll to position [128, 0]
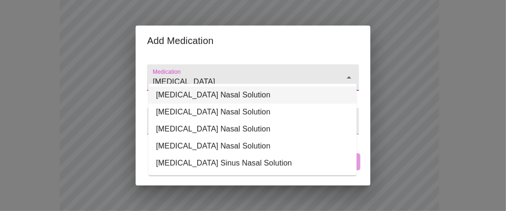
click at [213, 73] on input "[MEDICAL_DATA]" at bounding box center [239, 82] width 177 height 18
drag, startPoint x: 154, startPoint y: 71, endPoint x: 216, endPoint y: 81, distance: 63.3
click at [216, 81] on input "[MEDICAL_DATA]" at bounding box center [239, 82] width 177 height 18
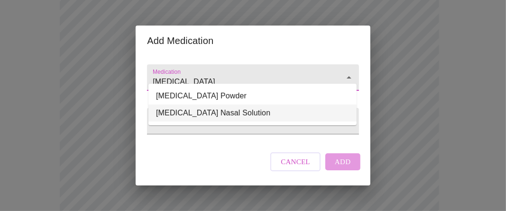
click at [215, 110] on li "[MEDICAL_DATA] Nasal Solution" at bounding box center [252, 113] width 208 height 17
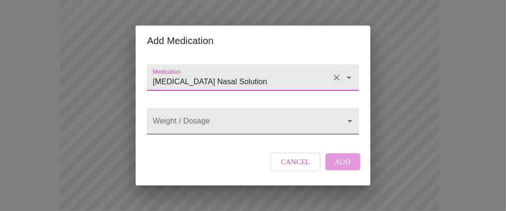
type input "[MEDICAL_DATA] Nasal Solution"
click at [237, 115] on body "MyMenopauseRx Appointments Messaging Labs Uploads Medications Community Refer a…" at bounding box center [253, 194] width 498 height 895
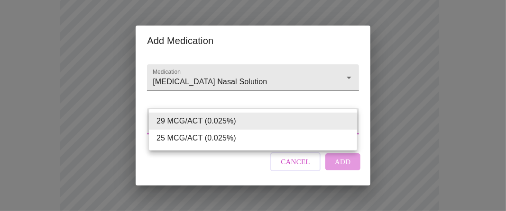
click at [224, 135] on li "25 MCG/ACT (0.025%)" at bounding box center [253, 138] width 208 height 17
type input "25 MCG/ACT (0.025%)"
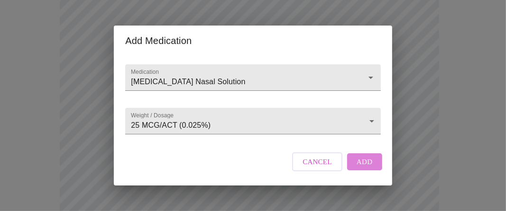
click at [360, 168] on span "Add" at bounding box center [364, 162] width 16 height 12
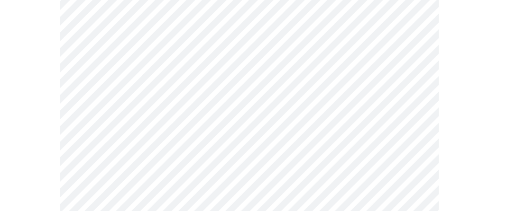
scroll to position [372, 0]
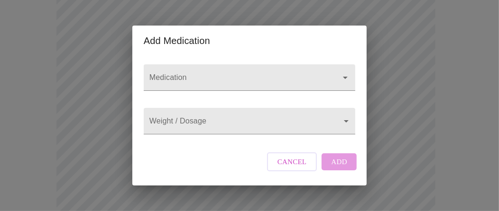
click at [123, 100] on div "Add Medication Medication Weight / Dosage ​ Cancel Add" at bounding box center [249, 105] width 499 height 211
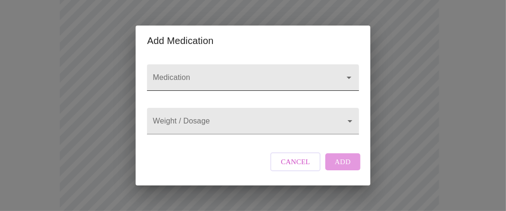
click at [170, 73] on input "Medication" at bounding box center [239, 82] width 177 height 18
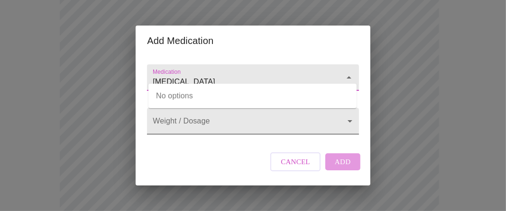
type input "[MEDICAL_DATA]"
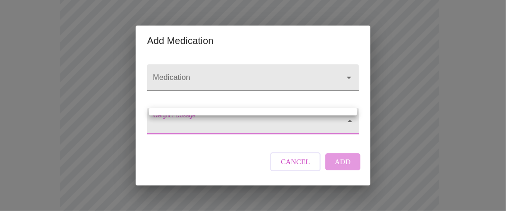
click at [195, 116] on body "MyMenopauseRx Appointments Messaging Labs Uploads Medications Community Refer a…" at bounding box center [253, 97] width 498 height 930
click at [314, 66] on div at bounding box center [253, 105] width 506 height 211
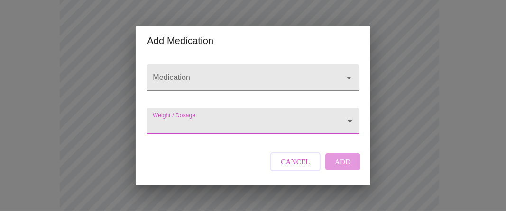
click at [196, 121] on body "MyMenopauseRx Appointments Messaging Labs Uploads Medications Community Refer a…" at bounding box center [253, 97] width 498 height 930
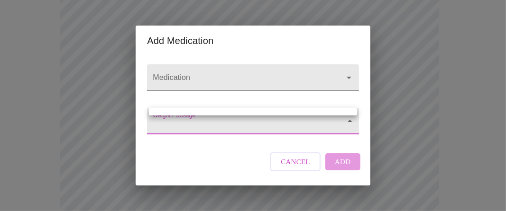
click at [196, 121] on div at bounding box center [253, 105] width 506 height 211
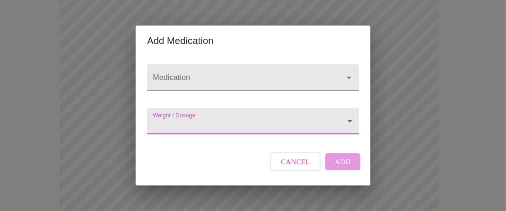
click at [191, 122] on body "MyMenopauseRx Appointments Messaging Labs Uploads Medications Community Refer a…" at bounding box center [253, 97] width 498 height 930
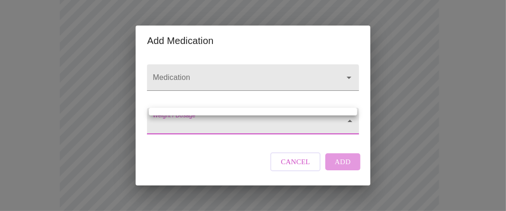
click at [192, 64] on div at bounding box center [253, 105] width 506 height 211
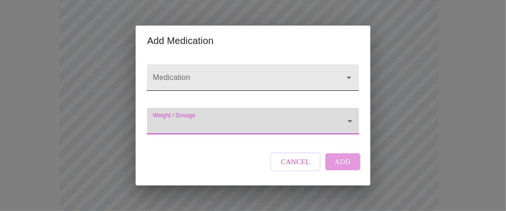
click at [345, 72] on icon "Open" at bounding box center [348, 77] width 11 height 11
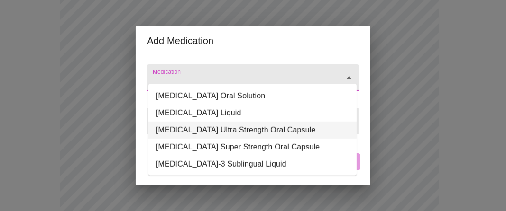
click at [221, 130] on li "[MEDICAL_DATA] Ultra Strength Oral Capsule" at bounding box center [252, 130] width 208 height 17
type input "[MEDICAL_DATA] Ultra Strength Oral Capsule"
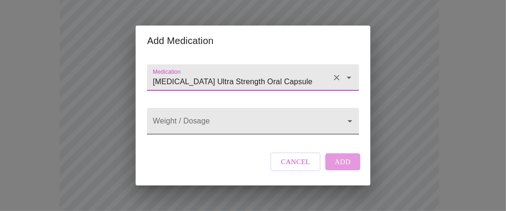
click at [182, 121] on body "MyMenopauseRx Appointments Messaging Labs Uploads Medications Community Refer a…" at bounding box center [253, 97] width 498 height 930
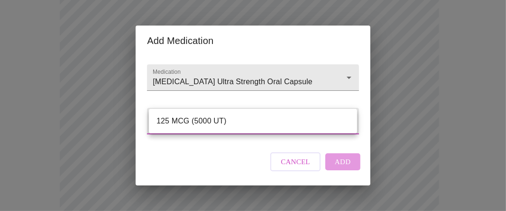
click at [182, 121] on li "125 MCG (5000 UT)" at bounding box center [253, 121] width 208 height 17
type input "125 MCG (5000 UT)"
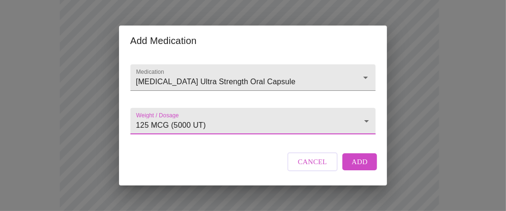
click at [349, 168] on button "Add" at bounding box center [359, 162] width 35 height 17
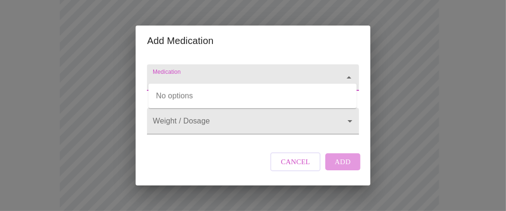
click at [167, 73] on input "Medication" at bounding box center [239, 82] width 177 height 18
type input "ASA"
click at [347, 72] on icon "Close" at bounding box center [348, 77] width 11 height 11
drag, startPoint x: 184, startPoint y: 72, endPoint x: 152, endPoint y: 69, distance: 32.4
click at [152, 73] on input "ASA" at bounding box center [239, 82] width 177 height 18
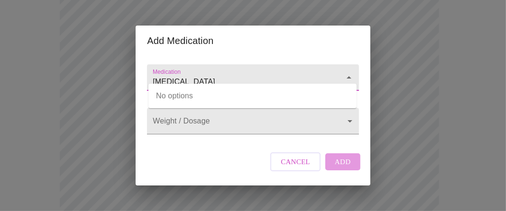
drag, startPoint x: 352, startPoint y: 67, endPoint x: 344, endPoint y: 68, distance: 7.6
click at [350, 72] on icon "Close" at bounding box center [348, 77] width 11 height 11
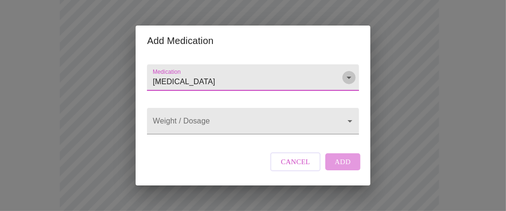
click at [344, 72] on icon "Open" at bounding box center [348, 77] width 11 height 11
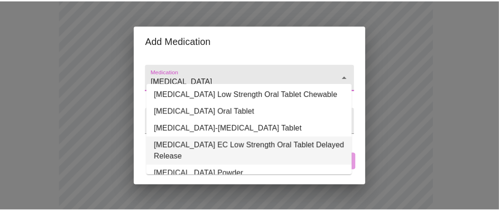
scroll to position [94, 0]
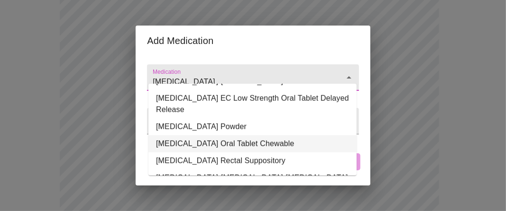
click at [217, 136] on li "[MEDICAL_DATA] Oral Tablet Chewable" at bounding box center [252, 144] width 208 height 17
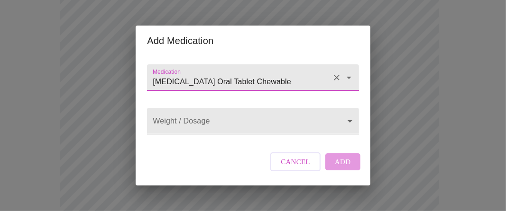
type input "[MEDICAL_DATA] Oral Tablet Chewable"
click at [217, 122] on body "MyMenopauseRx Appointments Messaging Labs Uploads Medications Community Refer a…" at bounding box center [253, 114] width 498 height 965
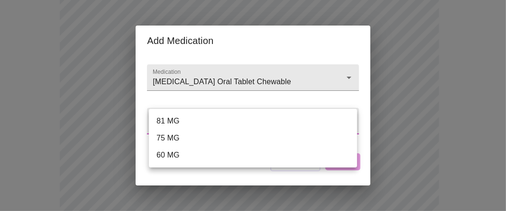
click at [189, 122] on li "81 MG" at bounding box center [253, 121] width 208 height 17
type input "81 MG"
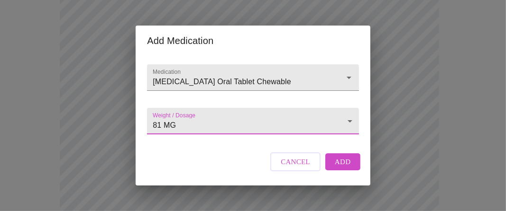
click at [338, 168] on span "Add" at bounding box center [343, 162] width 16 height 12
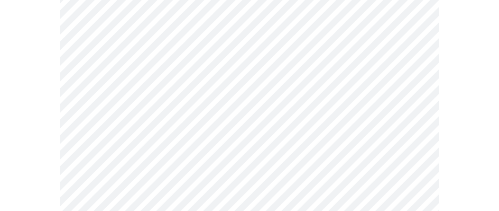
scroll to position [514, 0]
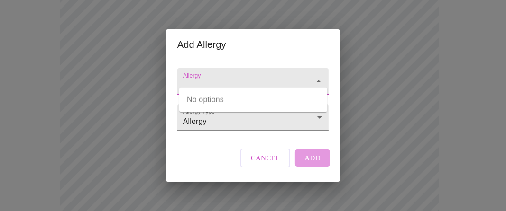
click at [208, 77] on input "Allergy" at bounding box center [239, 86] width 117 height 18
type input "Batrim"
click at [315, 76] on icon "Close" at bounding box center [318, 81] width 11 height 11
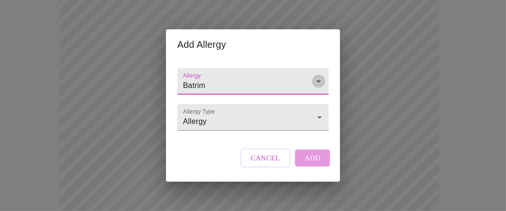
click at [317, 81] on icon "Open" at bounding box center [318, 82] width 5 height 2
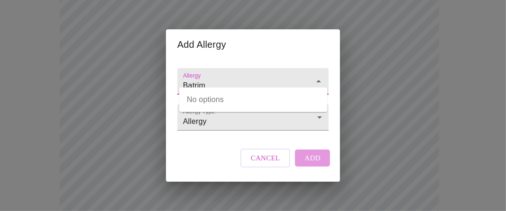
click at [211, 78] on input "Batrim" at bounding box center [239, 86] width 117 height 18
drag, startPoint x: 210, startPoint y: 76, endPoint x: 186, endPoint y: 73, distance: 24.9
click at [210, 77] on input "Batrim" at bounding box center [239, 86] width 117 height 18
drag, startPoint x: 186, startPoint y: 73, endPoint x: 168, endPoint y: 75, distance: 18.2
click at [163, 71] on div "Add Allergy Allergy Batrim Allergy Type Allergy Allergy Cancel Add" at bounding box center [253, 105] width 506 height 211
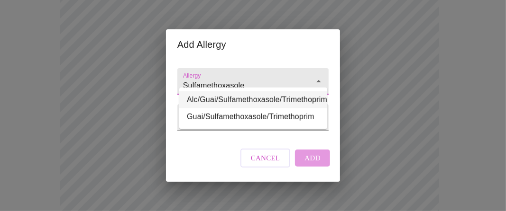
click at [226, 99] on li "Alc/Guai/Sulfamethoxasole/Trimethoprim" at bounding box center [253, 99] width 148 height 17
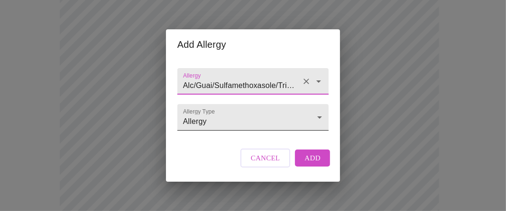
type input "Alc/Guai/Sulfamethoxasole/Trimethoprim"
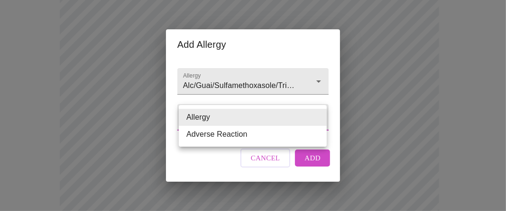
click at [226, 134] on li "Adverse Reaction" at bounding box center [253, 134] width 148 height 17
type input "Adverse Reaction"
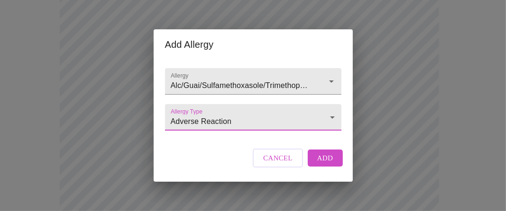
click at [319, 164] on span "Add" at bounding box center [325, 158] width 16 height 12
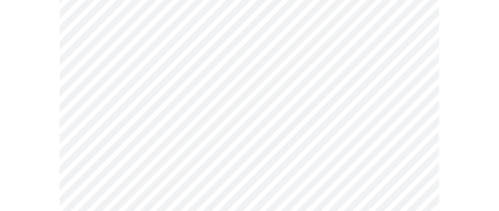
scroll to position [562, 0]
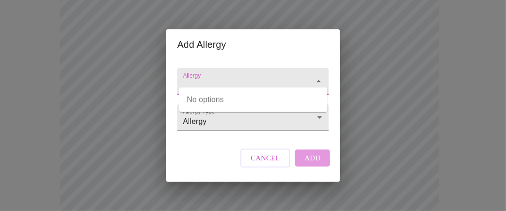
click at [187, 77] on input "Allergy" at bounding box center [239, 86] width 117 height 18
type input "IVp dye"
click at [313, 76] on icon "Close" at bounding box center [318, 81] width 11 height 11
drag, startPoint x: 220, startPoint y: 75, endPoint x: 168, endPoint y: 71, distance: 52.3
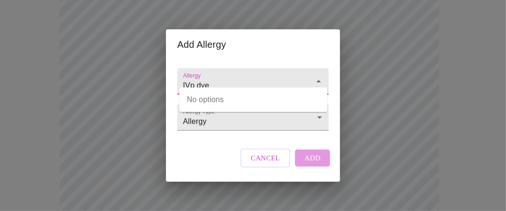
click at [167, 71] on div "Allergy IVp dye Allergy Type Allergy Allergy Cancel Add" at bounding box center [253, 121] width 174 height 122
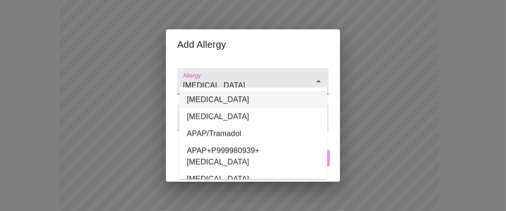
click at [215, 102] on li "[MEDICAL_DATA]" at bounding box center [253, 99] width 148 height 17
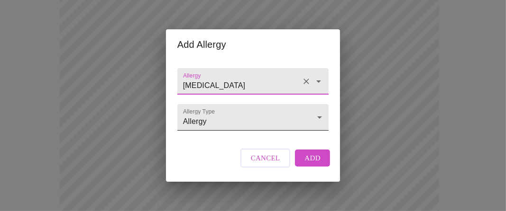
type input "[MEDICAL_DATA]"
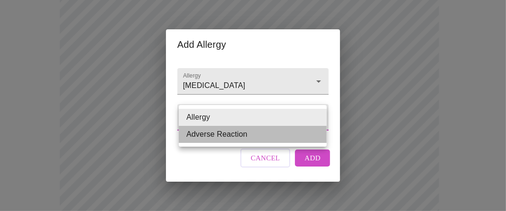
click at [213, 137] on li "Adverse Reaction" at bounding box center [253, 134] width 148 height 17
type input "Adverse Reaction"
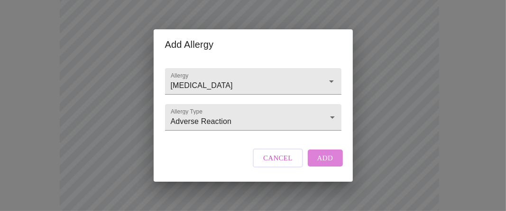
click at [325, 164] on span "Add" at bounding box center [325, 158] width 16 height 12
click at [325, 169] on div "Cancel Add" at bounding box center [297, 158] width 94 height 28
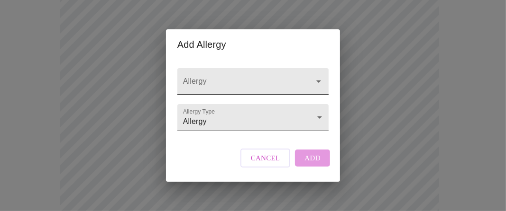
click at [200, 77] on input "Allergy" at bounding box center [239, 86] width 117 height 18
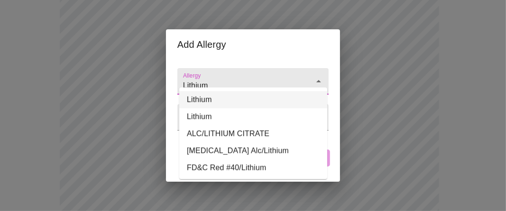
click at [211, 98] on li "Lithium" at bounding box center [253, 99] width 148 height 17
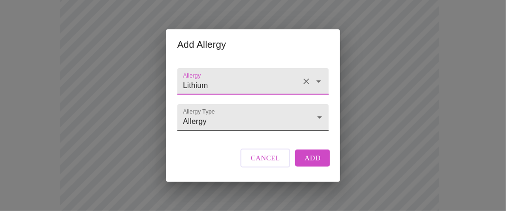
type input "Lithium"
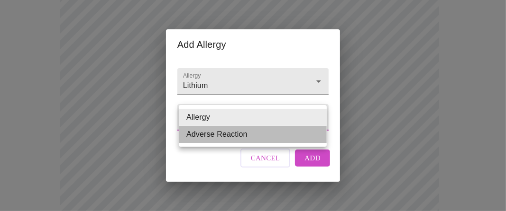
click at [212, 129] on li "Adverse Reaction" at bounding box center [253, 134] width 148 height 17
type input "Adverse Reaction"
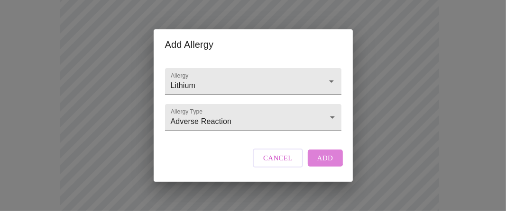
click at [318, 164] on span "Add" at bounding box center [325, 158] width 16 height 12
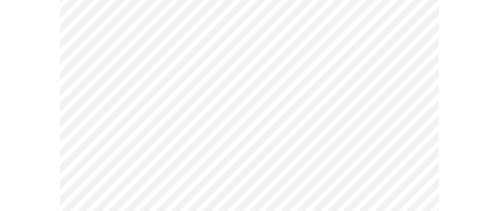
scroll to position [657, 0]
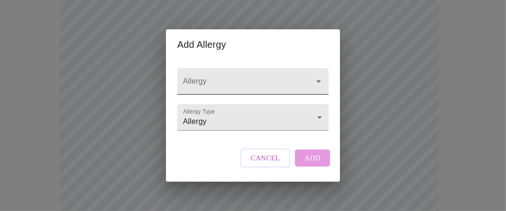
click at [198, 77] on input "Allergy" at bounding box center [239, 86] width 117 height 18
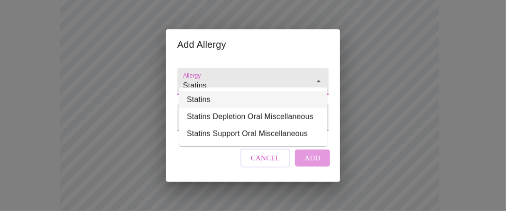
click at [209, 103] on li "Statins" at bounding box center [253, 99] width 148 height 17
type input "Statins"
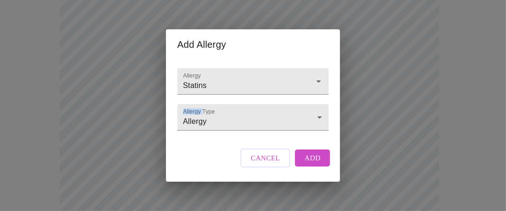
click at [209, 103] on form "Allergy Type Allergy Allergy" at bounding box center [252, 115] width 151 height 31
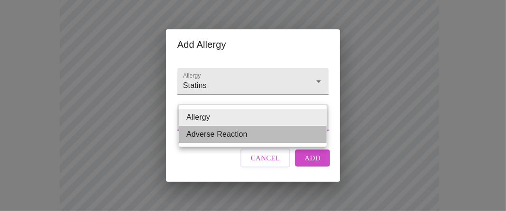
click at [210, 132] on li "Adverse Reaction" at bounding box center [253, 134] width 148 height 17
type input "Adverse Reaction"
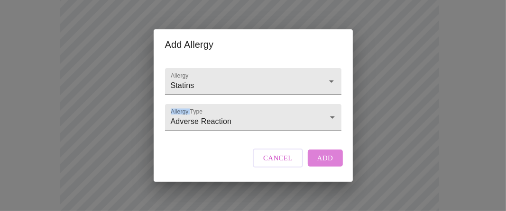
click at [324, 164] on span "Add" at bounding box center [325, 158] width 16 height 12
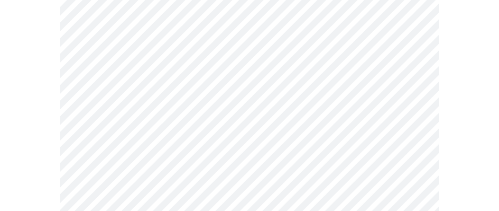
scroll to position [873, 0]
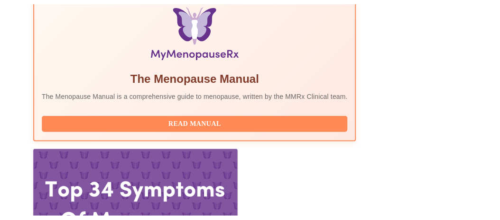
scroll to position [378, 0]
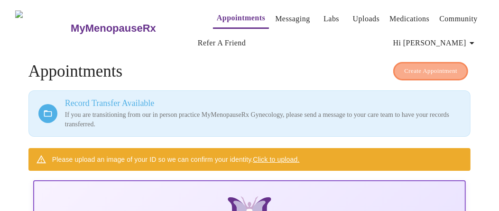
click at [411, 67] on span "Create Appointment" at bounding box center [430, 71] width 53 height 11
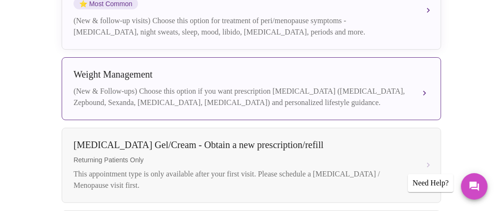
scroll to position [237, 0]
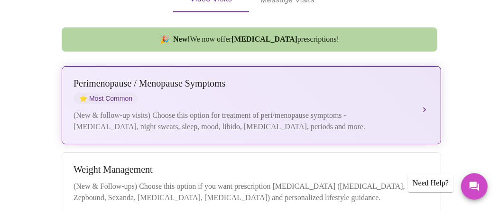
click at [424, 94] on button "[MEDICAL_DATA] / Menopause Symptoms ⭐ Most Common (New & follow-up visits) Choo…" at bounding box center [251, 105] width 379 height 78
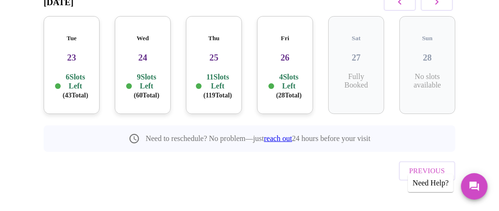
scroll to position [79, 0]
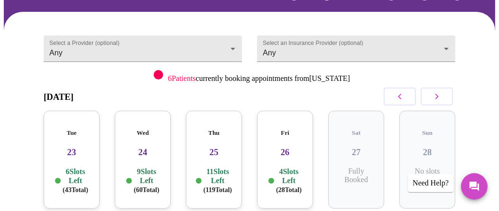
click at [136, 147] on h3 "24" at bounding box center [142, 152] width 41 height 10
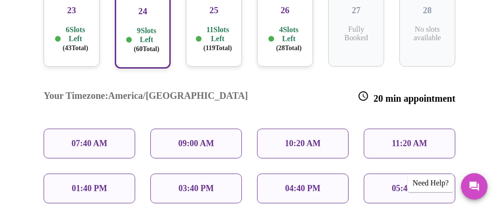
scroll to position [268, 0]
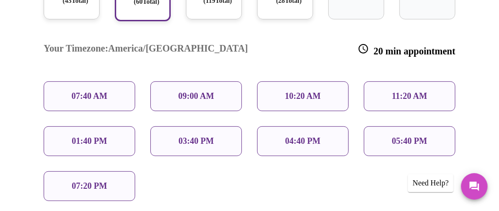
click at [183, 91] on p "09:00 AM" at bounding box center [196, 96] width 36 height 10
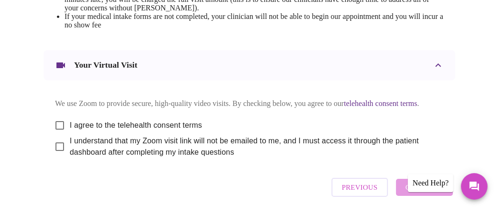
scroll to position [521, 0]
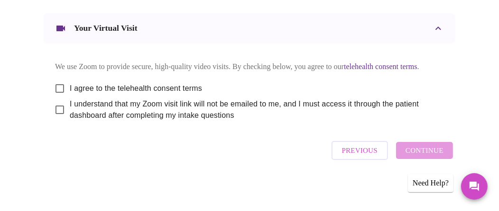
click at [54, 99] on input "I agree to the telehealth consent terms" at bounding box center [60, 89] width 20 height 20
checkbox input "true"
click at [55, 120] on input "I understand that my Zoom visit link will not be emailed to me, and I must acce…" at bounding box center [60, 110] width 20 height 20
click at [57, 120] on input "I understand that my Zoom visit link will not be emailed to me, and I must acce…" at bounding box center [60, 110] width 20 height 20
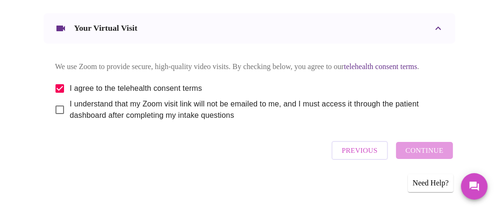
checkbox input "true"
click at [420, 156] on span "Continue" at bounding box center [424, 151] width 38 height 12
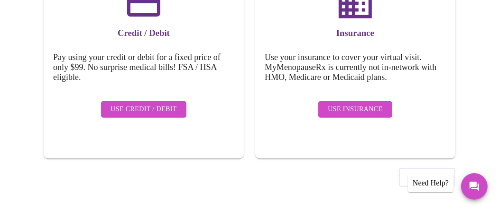
scroll to position [110, 0]
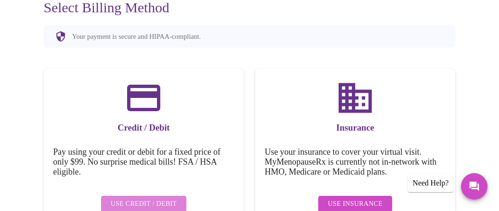
click at [143, 199] on span "Use Credit / Debit" at bounding box center [143, 205] width 66 height 12
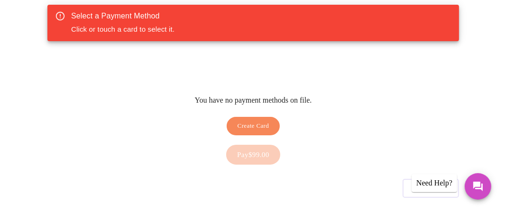
scroll to position [47, 0]
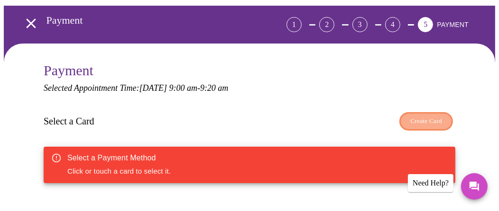
click at [424, 120] on span "Create Card" at bounding box center [426, 121] width 32 height 11
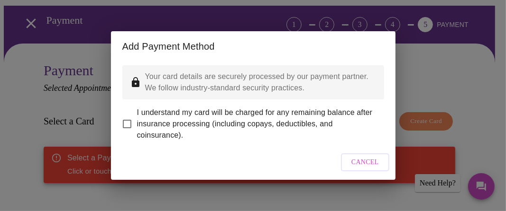
click at [125, 118] on input "I understand my card will be charged for any remaining balance after insurance …" at bounding box center [127, 124] width 20 height 20
checkbox input "true"
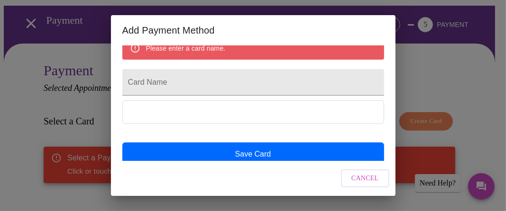
scroll to position [121, 0]
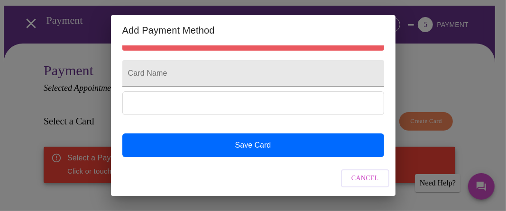
click at [155, 124] on div at bounding box center [253, 112] width 262 height 42
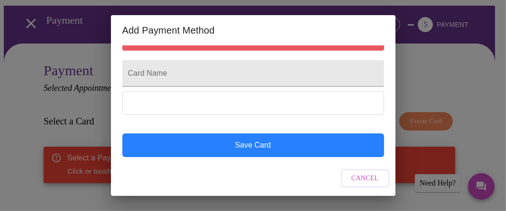
click at [159, 142] on button "Save Card" at bounding box center [253, 146] width 262 height 24
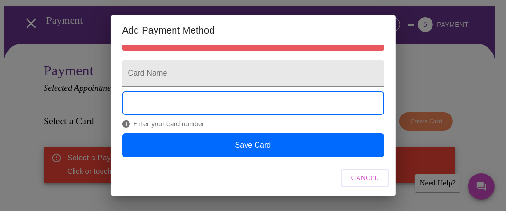
click at [359, 178] on span "Cancel" at bounding box center [364, 179] width 27 height 12
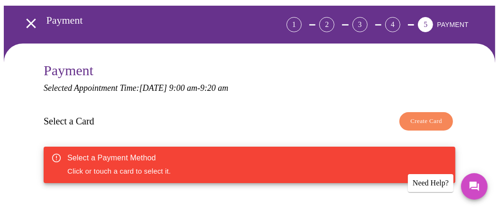
click at [424, 117] on span "Create Card" at bounding box center [426, 121] width 32 height 11
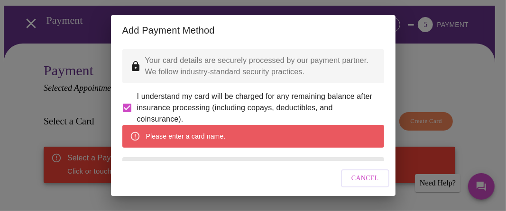
click at [157, 145] on div "Please enter a card name." at bounding box center [186, 136] width 80 height 17
click at [265, 148] on div "Please enter a card name." at bounding box center [253, 136] width 262 height 23
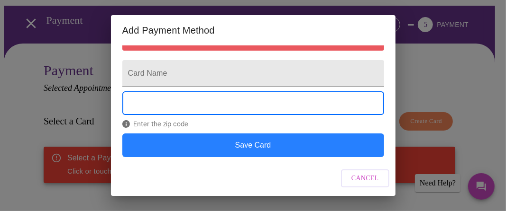
click at [305, 141] on button "Save Card" at bounding box center [253, 146] width 262 height 24
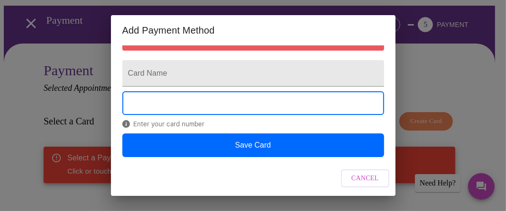
click at [144, 122] on span "Enter your card number" at bounding box center [253, 124] width 262 height 8
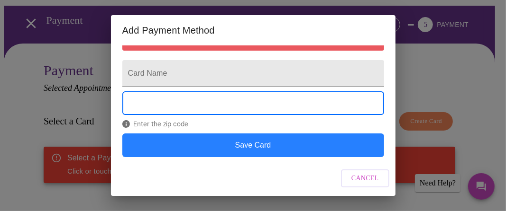
click at [186, 142] on button "Save Card" at bounding box center [253, 146] width 262 height 24
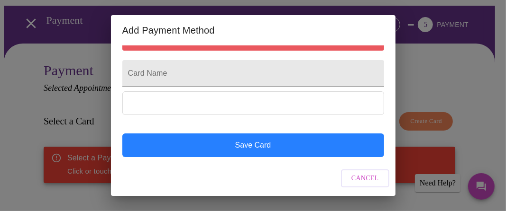
click at [187, 142] on button "Save Card" at bounding box center [253, 146] width 262 height 24
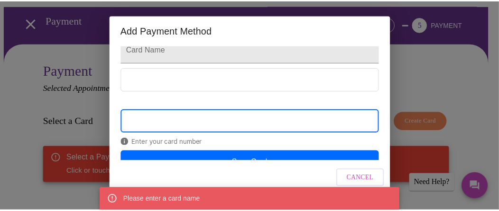
scroll to position [164, 0]
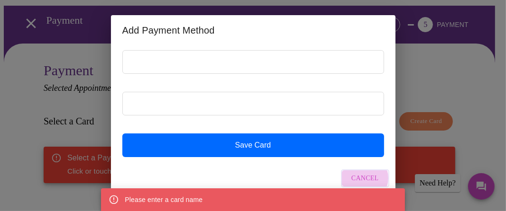
click at [361, 179] on span "Cancel" at bounding box center [364, 179] width 27 height 12
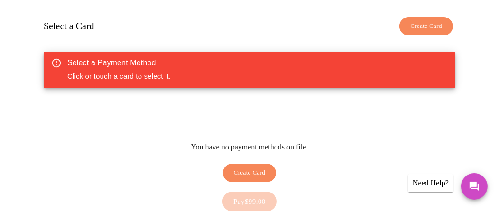
scroll to position [189, 0]
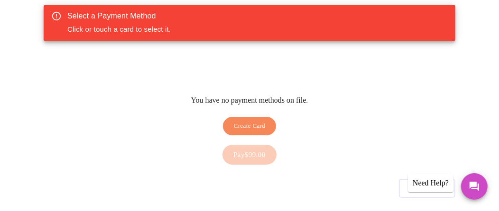
click at [422, 178] on div "Need Help?" at bounding box center [431, 183] width 46 height 18
click at [471, 185] on icon "Messages" at bounding box center [473, 186] width 9 height 9
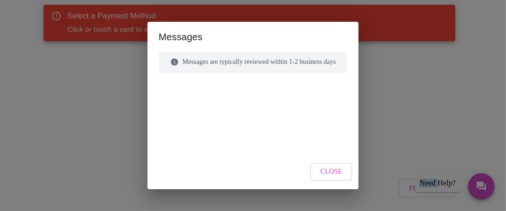
click at [329, 167] on span "Close" at bounding box center [331, 172] width 22 height 12
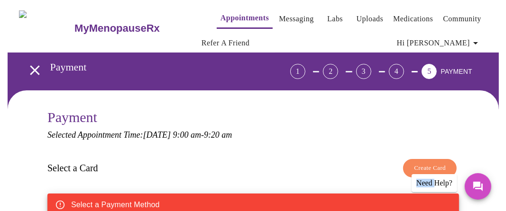
scroll to position [94, 0]
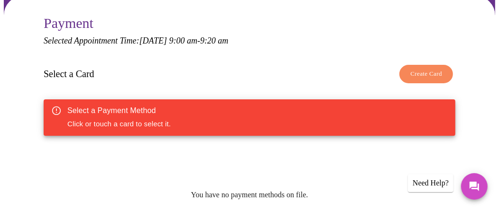
click at [224, 117] on div "Select a Payment Method Click or touch a card to select it." at bounding box center [249, 118] width 411 height 37
click at [422, 73] on span "Create Card" at bounding box center [426, 74] width 32 height 11
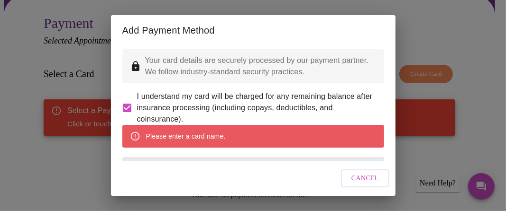
click at [165, 145] on div "Please enter a card name." at bounding box center [186, 136] width 80 height 17
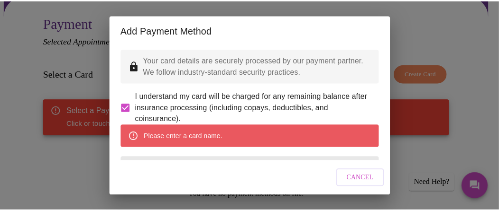
scroll to position [121, 0]
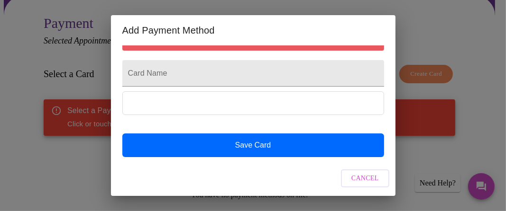
drag, startPoint x: 391, startPoint y: 93, endPoint x: 384, endPoint y: 174, distance: 81.8
click at [404, 187] on div "Add Payment Method Your card details are securely processed by our payment part…" at bounding box center [253, 105] width 506 height 211
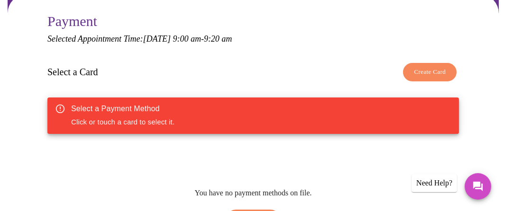
scroll to position [213, 0]
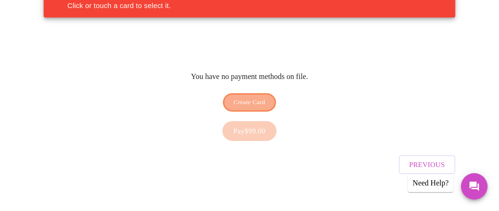
click at [253, 97] on span "Create Card" at bounding box center [250, 102] width 32 height 11
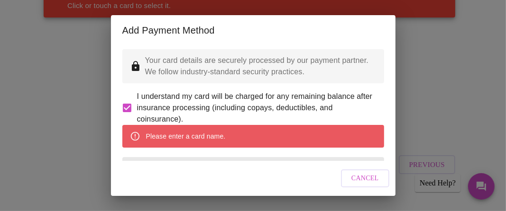
scroll to position [121, 0]
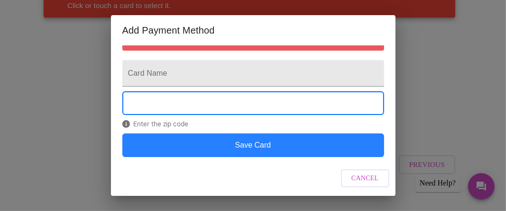
click at [292, 142] on button "Save Card" at bounding box center [253, 146] width 262 height 24
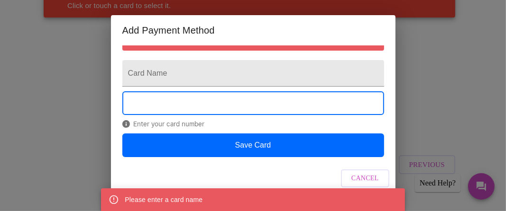
scroll to position [0, 0]
